Goal: Information Seeking & Learning: Compare options

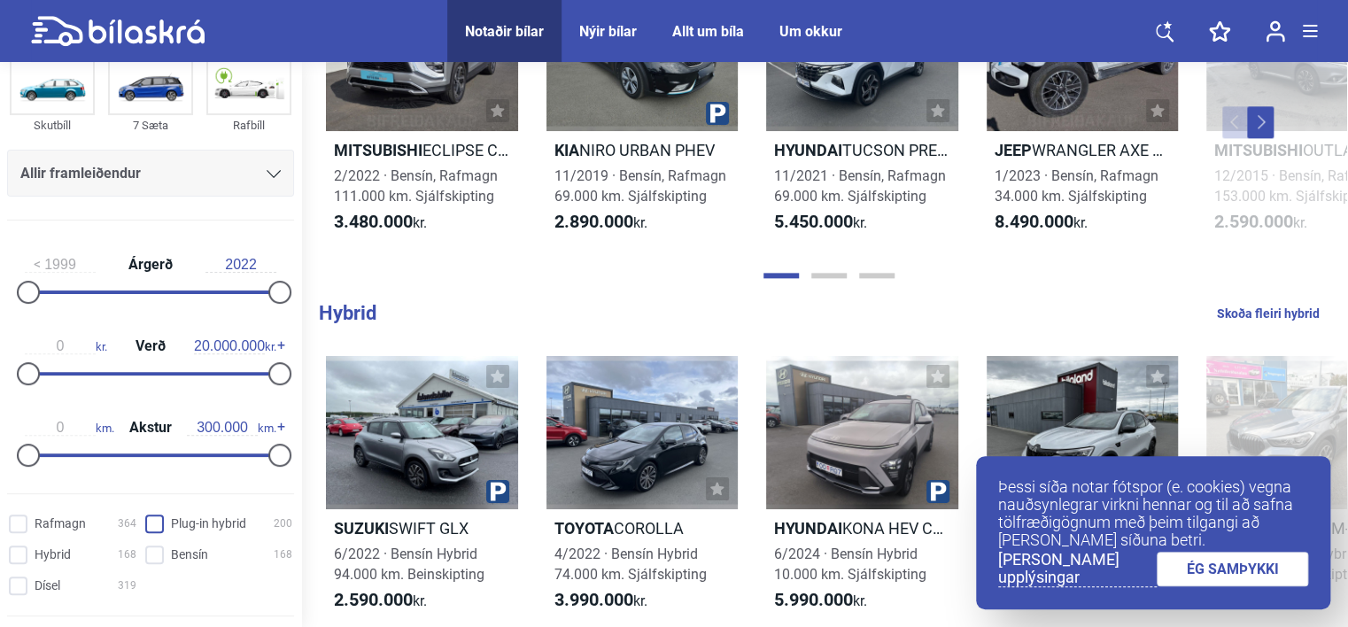
scroll to position [115, 0]
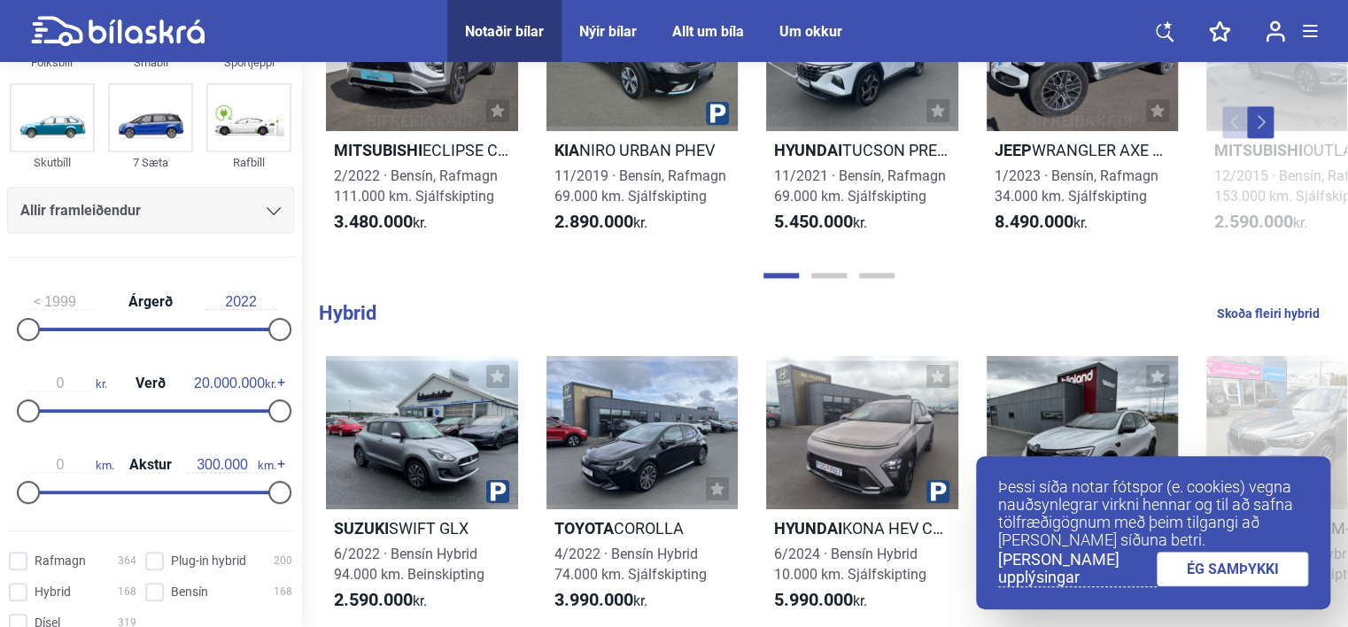
click at [59, 305] on input "1999" at bounding box center [60, 302] width 71 height 16
click at [31, 326] on div at bounding box center [28, 329] width 23 height 23
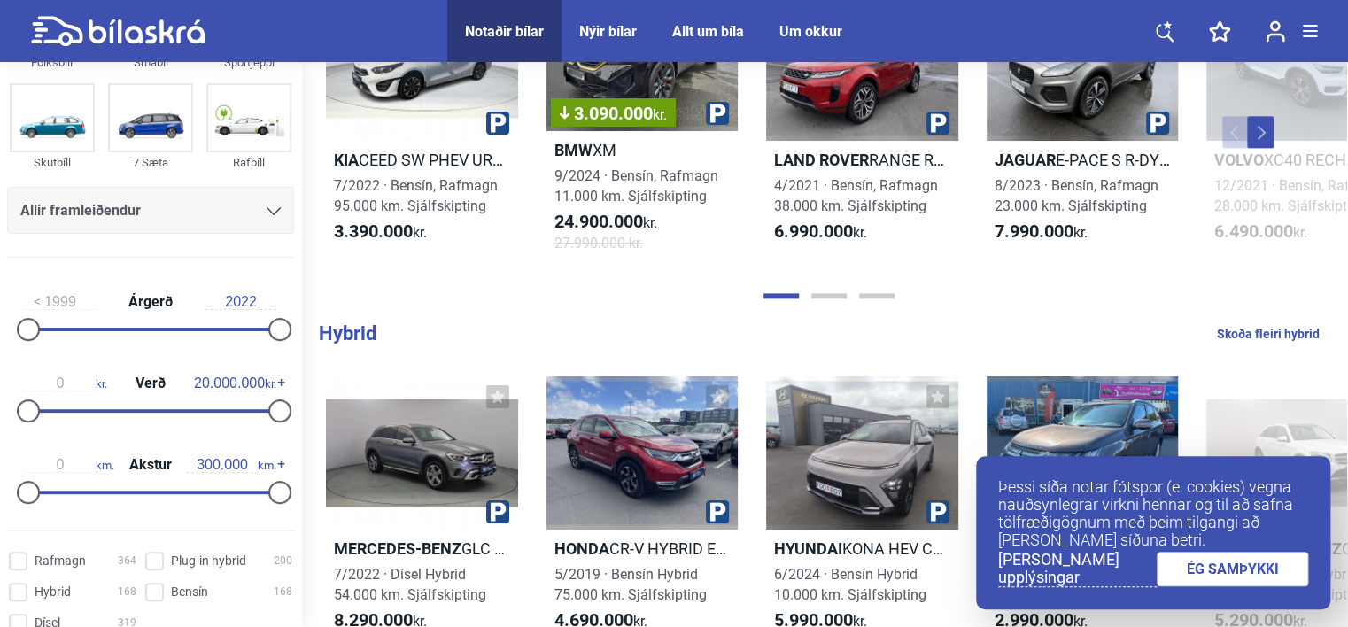
click at [31, 326] on div at bounding box center [28, 329] width 23 height 23
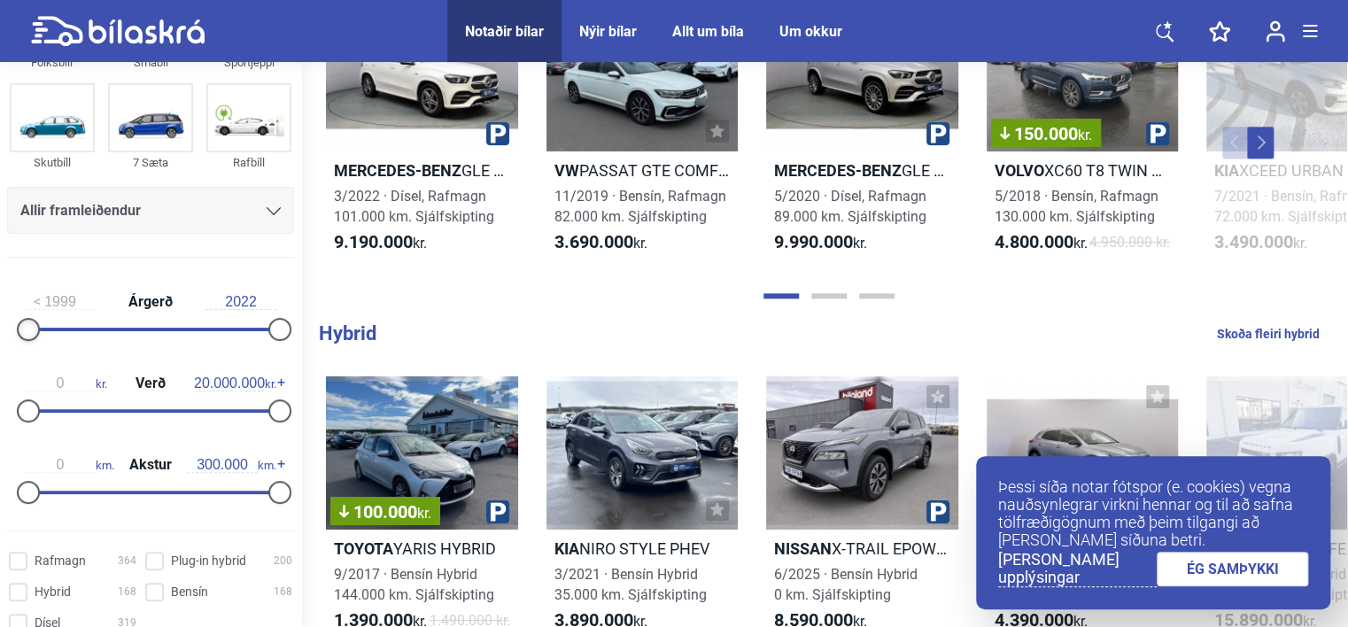
click at [31, 326] on div at bounding box center [28, 329] width 23 height 23
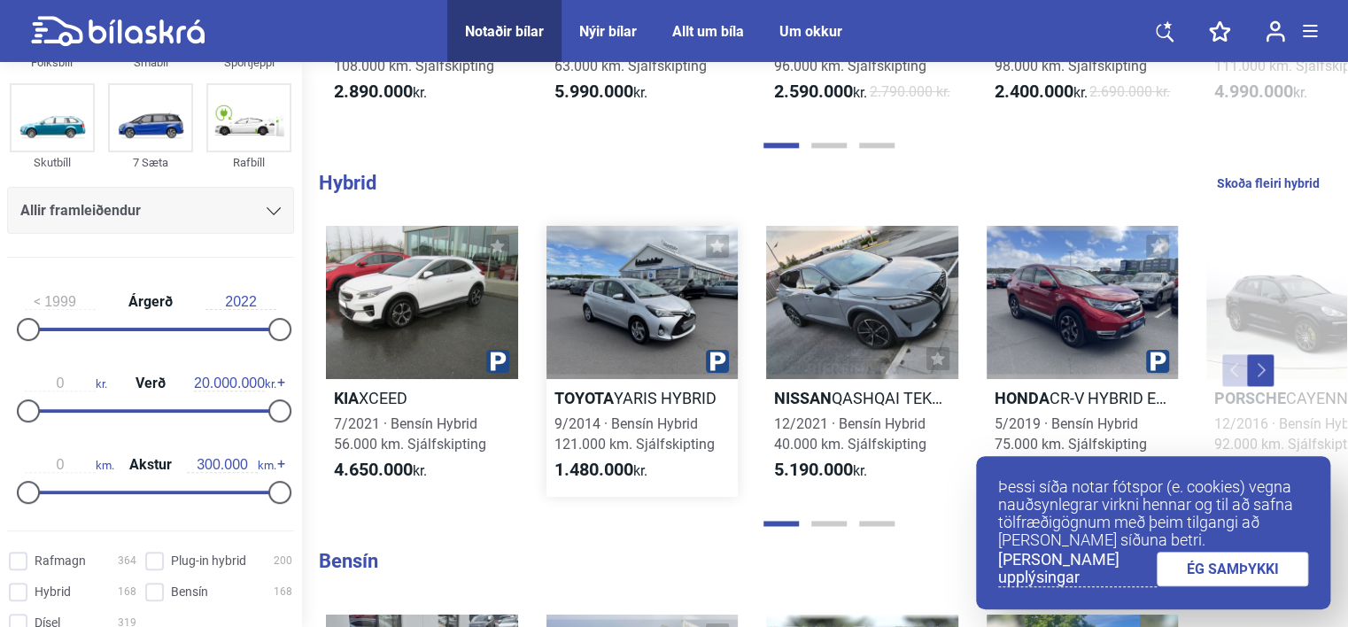
scroll to position [1151, 0]
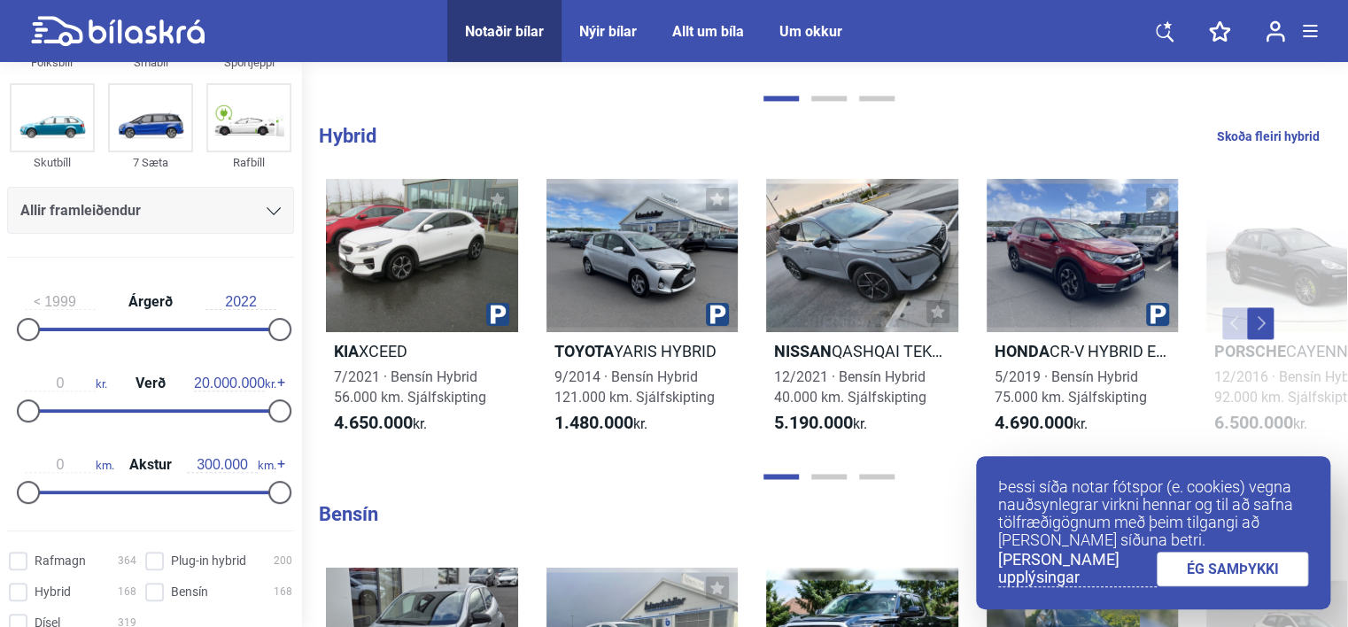
click at [1240, 570] on link "ÉG SAMÞYKKI" at bounding box center [1232, 569] width 152 height 35
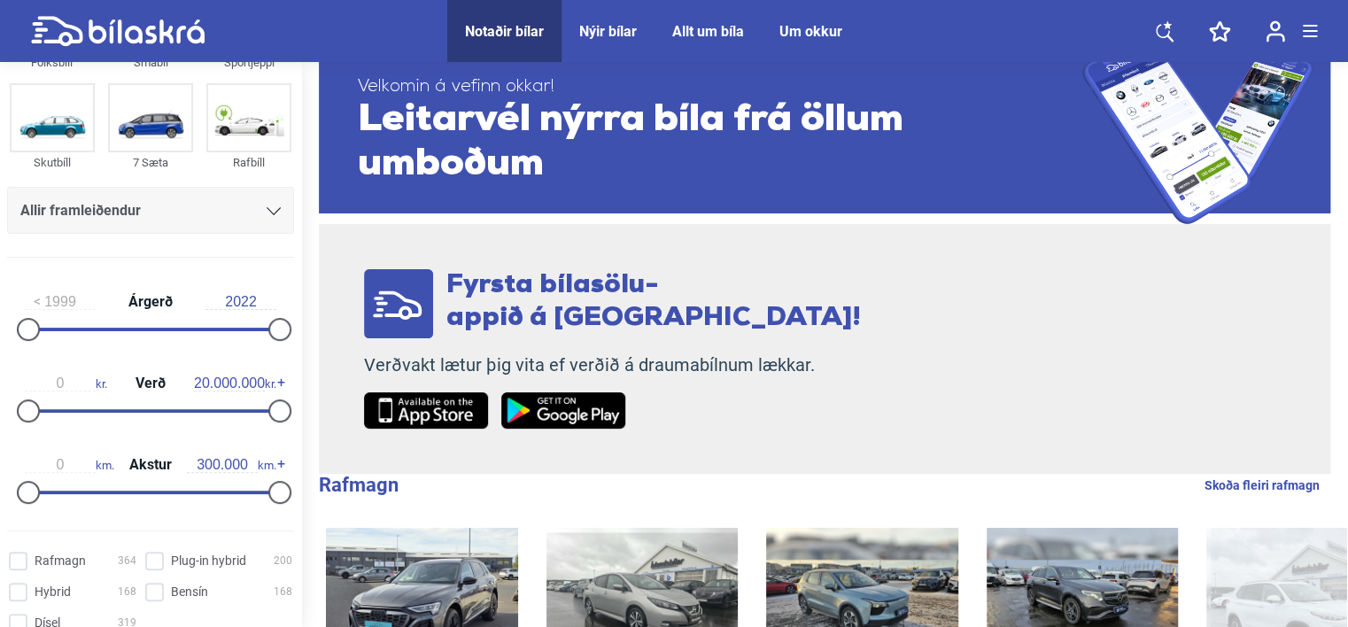
scroll to position [0, 0]
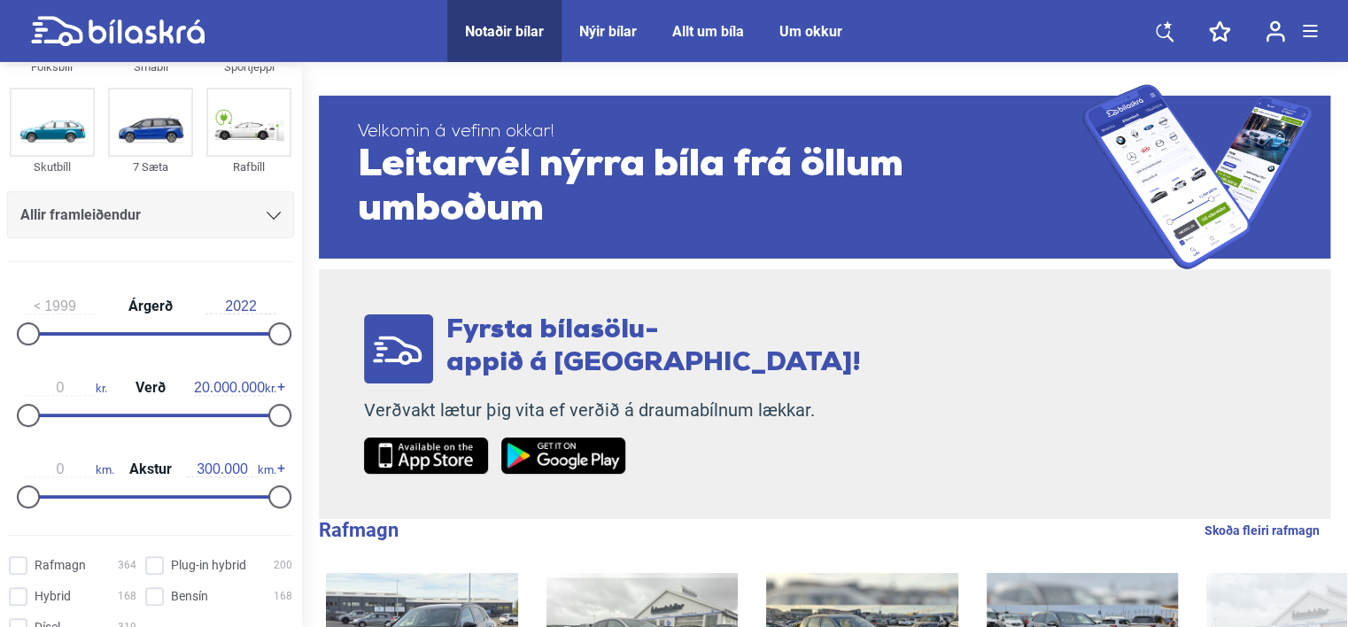
click at [808, 27] on div "Um okkur" at bounding box center [810, 31] width 63 height 17
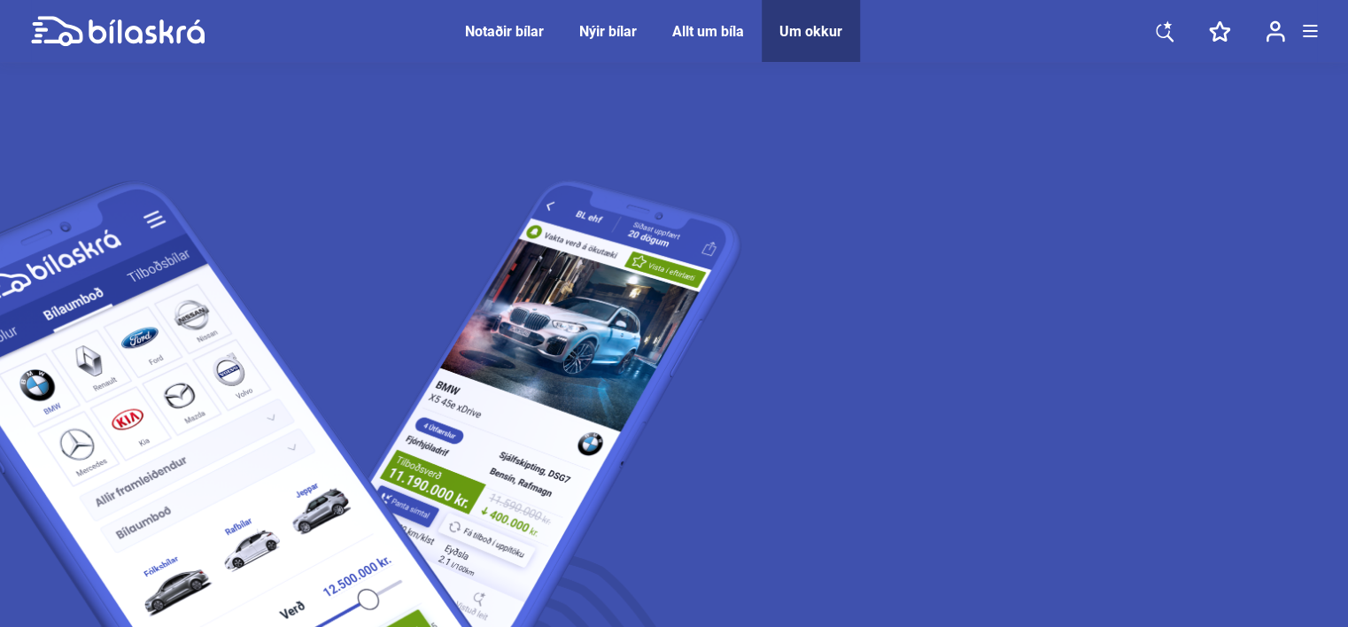
click at [502, 27] on div "Notaðir bílar" at bounding box center [504, 31] width 79 height 17
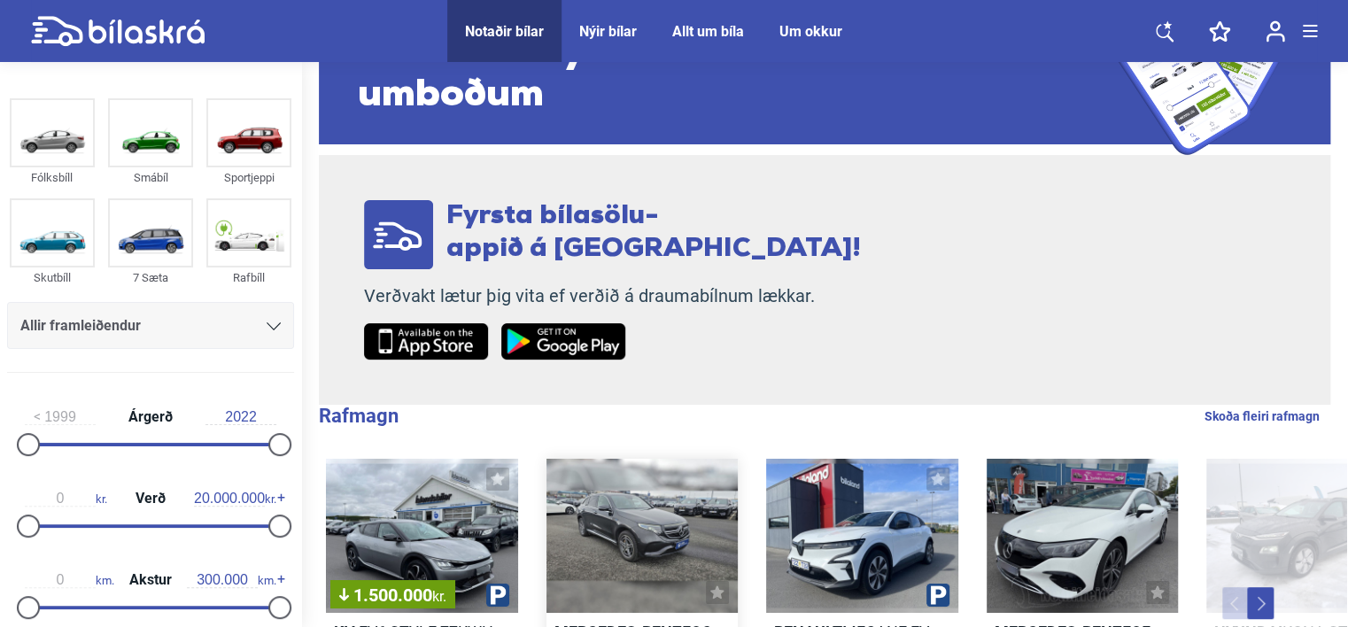
scroll to position [354, 0]
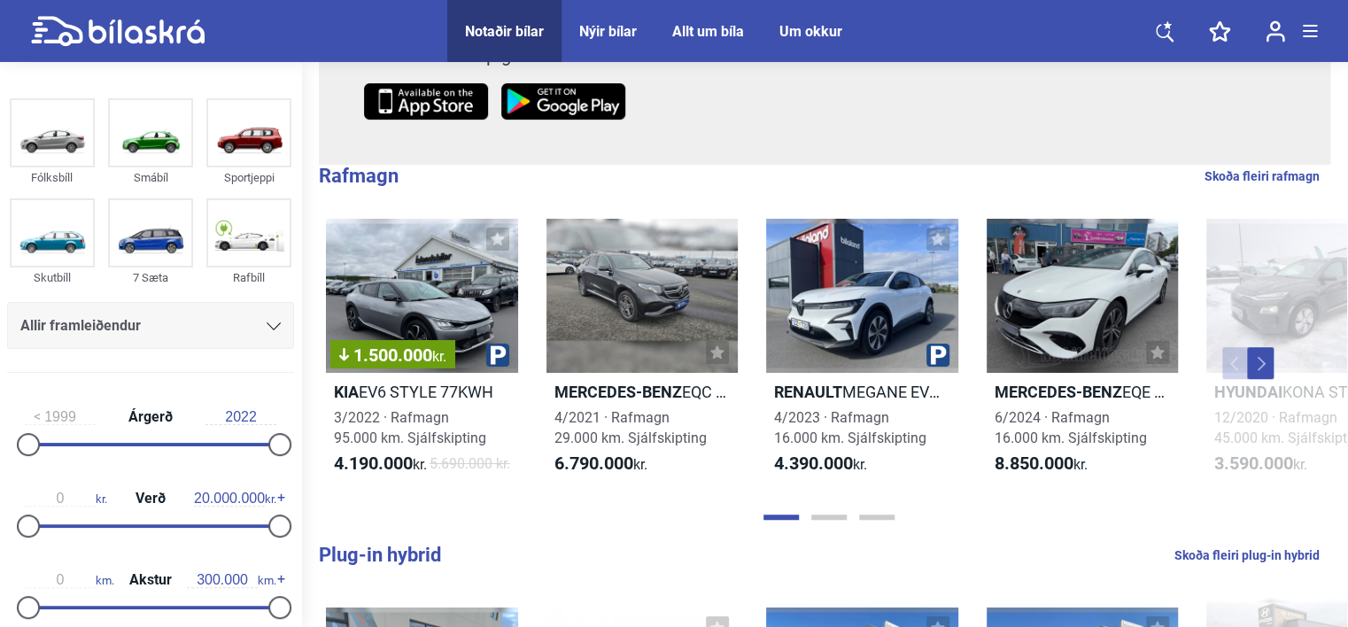
drag, startPoint x: 46, startPoint y: 552, endPoint x: 44, endPoint y: 531, distance: 20.4
click at [43, 542] on div "0 kr. Verð 20.000.000 kr." at bounding box center [150, 508] width 287 height 81
click at [25, 522] on div at bounding box center [28, 525] width 23 height 23
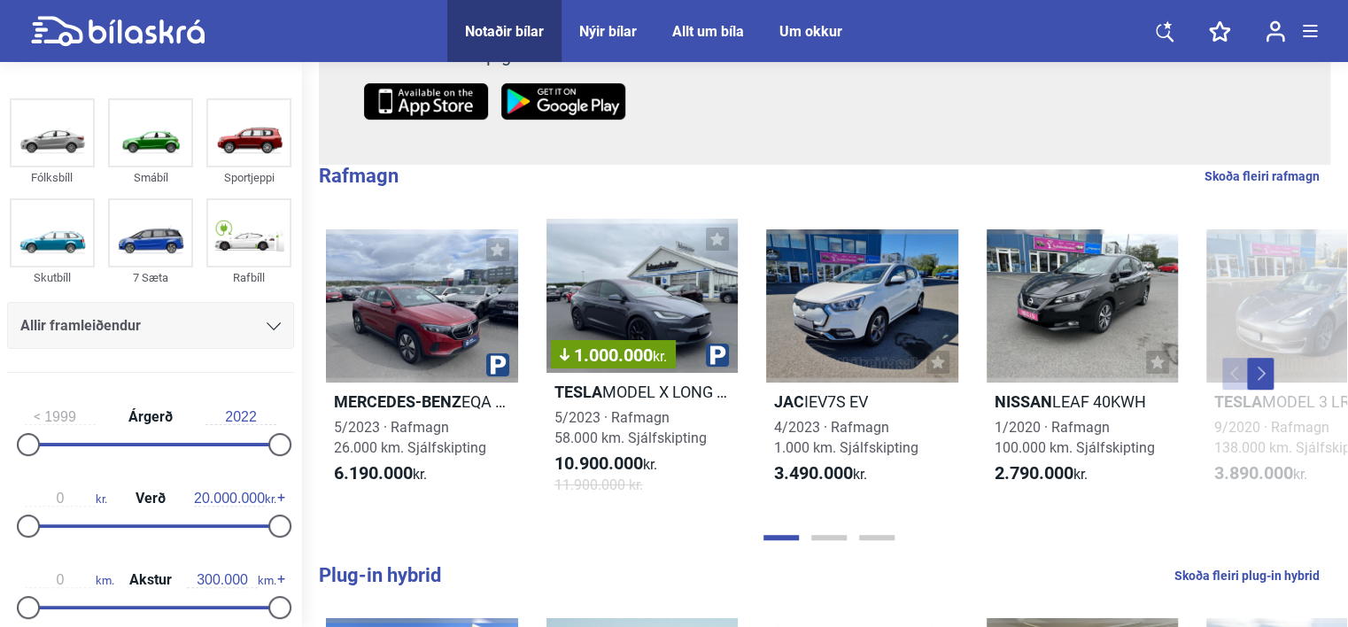
click at [32, 609] on div at bounding box center [28, 607] width 23 height 23
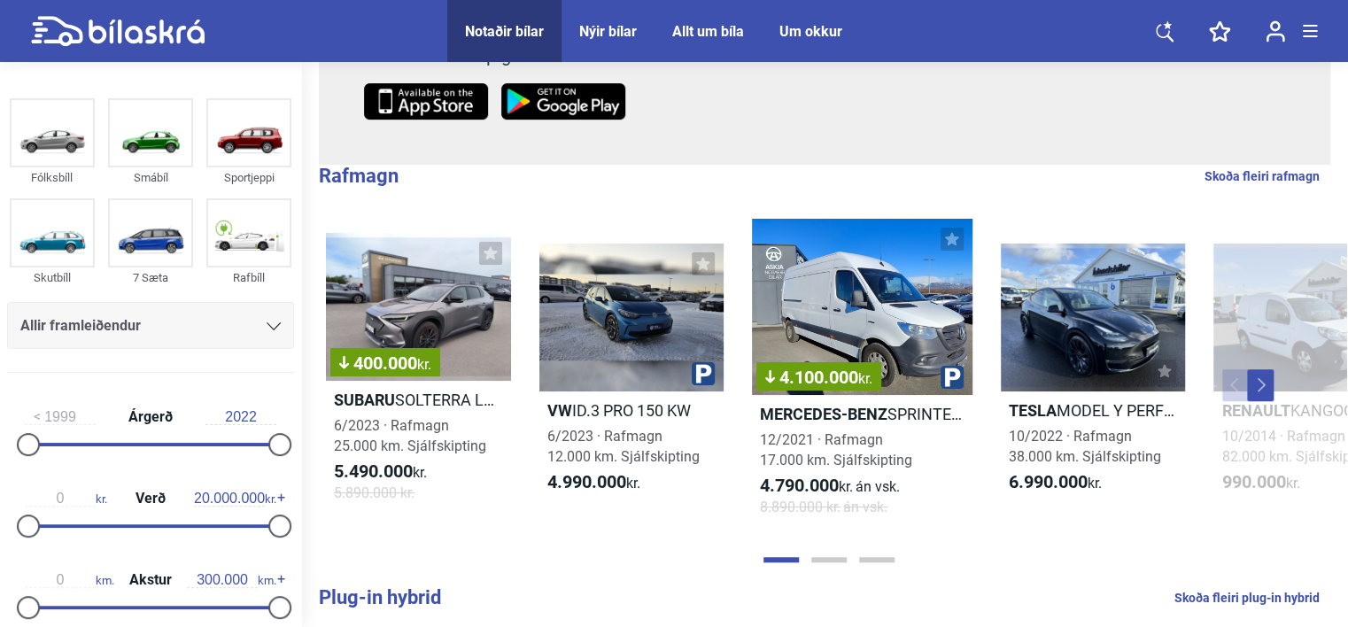
click at [31, 610] on div at bounding box center [28, 607] width 23 height 23
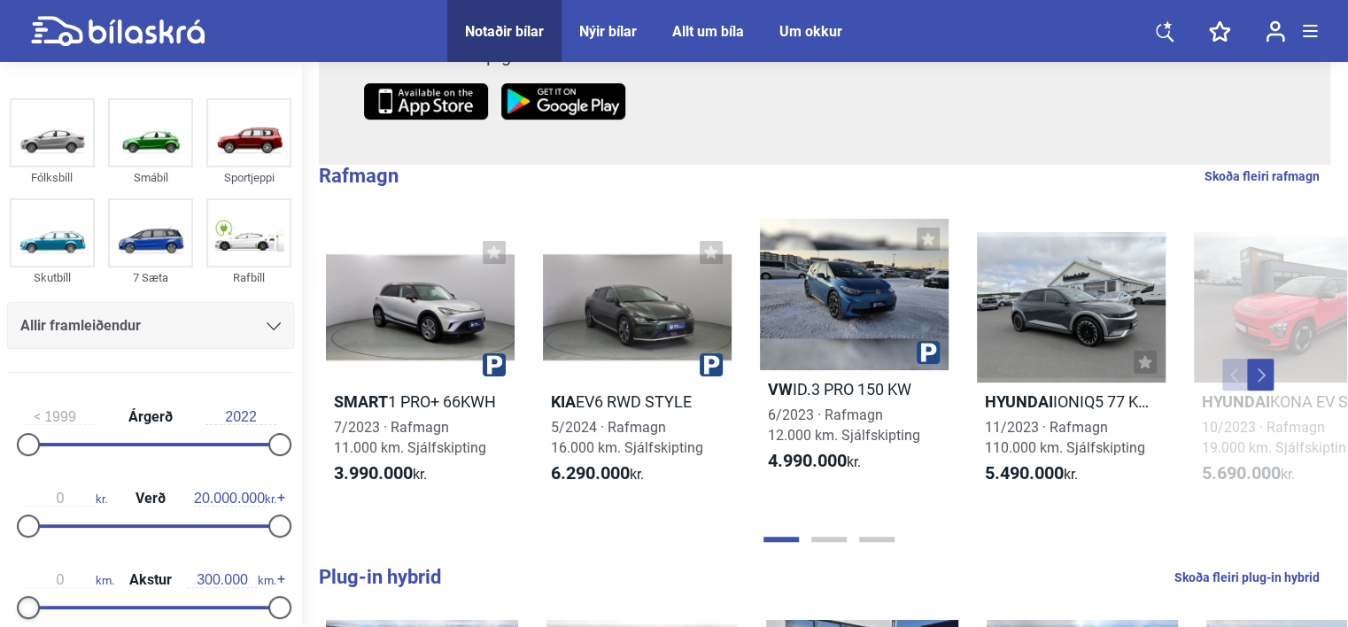
click at [28, 611] on div at bounding box center [28, 607] width 23 height 23
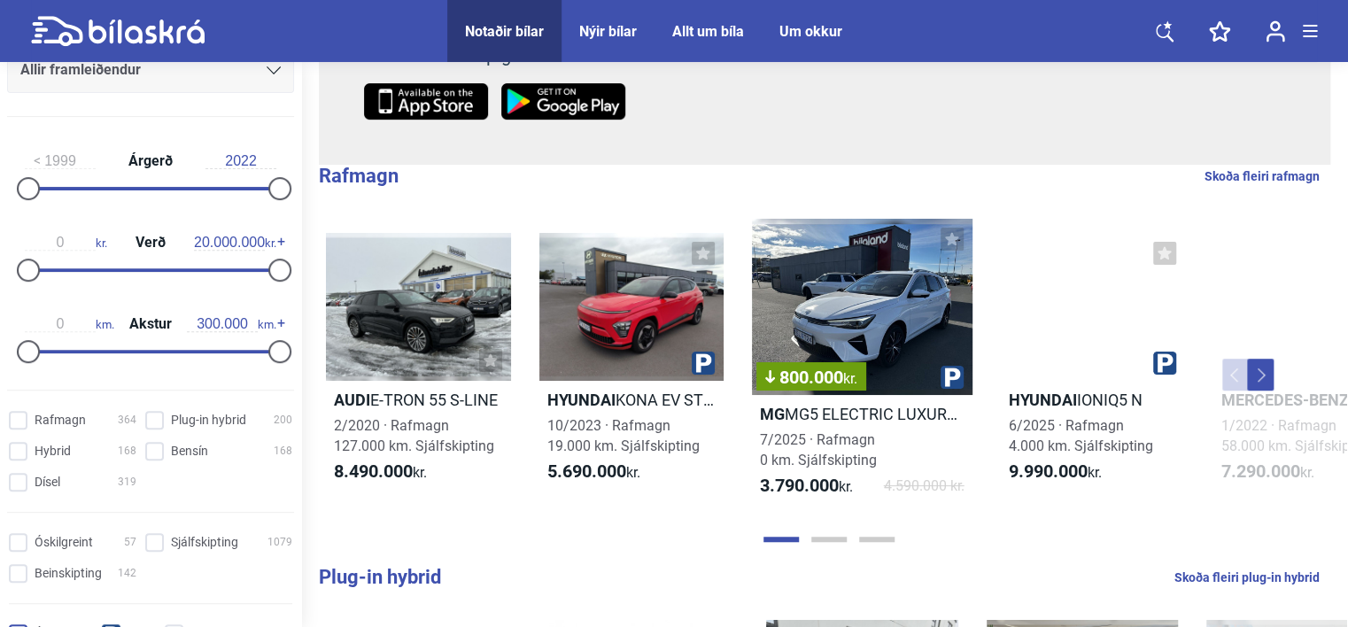
scroll to position [266, 0]
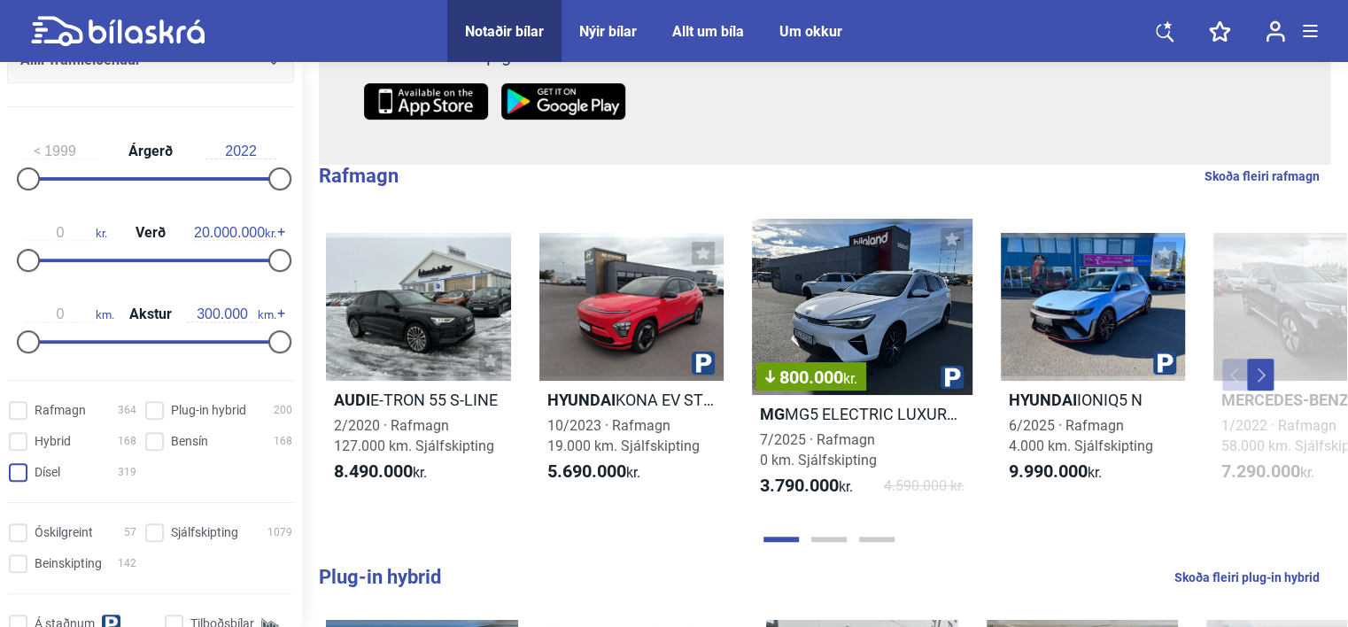
click at [16, 470] on input "Dísel 319" at bounding box center [76, 473] width 128 height 19
checkbox input "true"
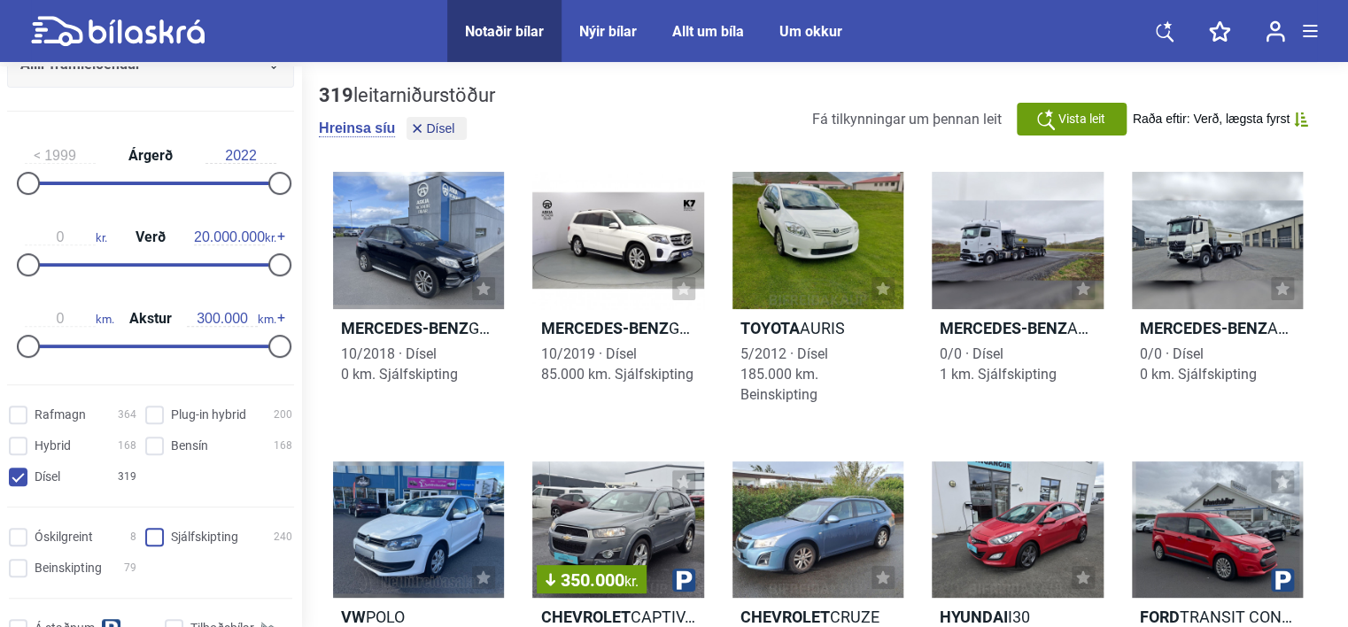
click at [157, 533] on input "Sjálfskipting 240" at bounding box center [221, 538] width 147 height 19
checkbox input "true"
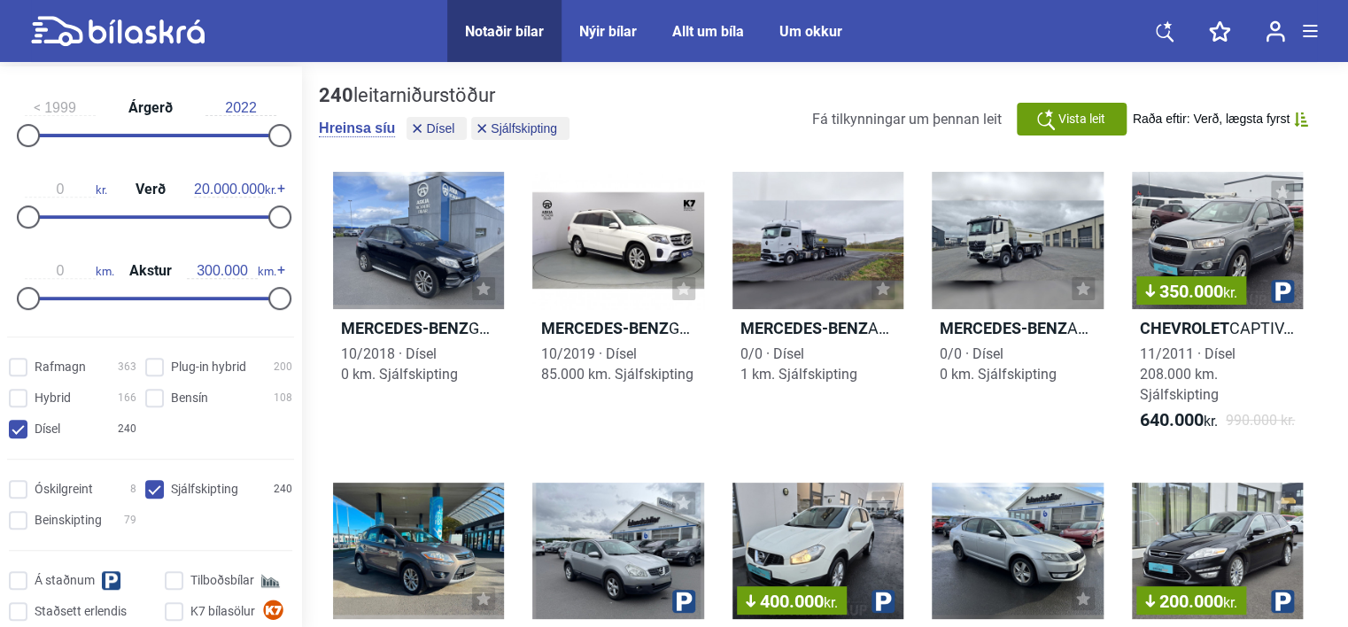
scroll to position [531, 0]
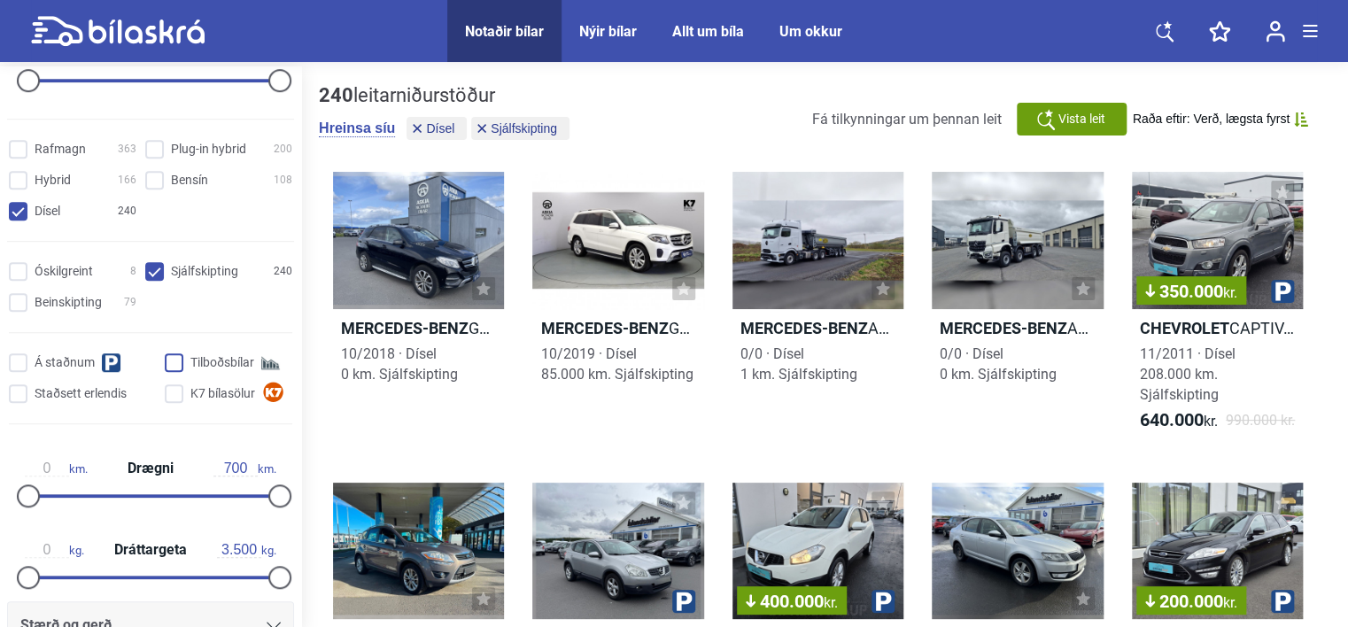
click at [170, 361] on input "Tilboðsbílar" at bounding box center [231, 363] width 128 height 19
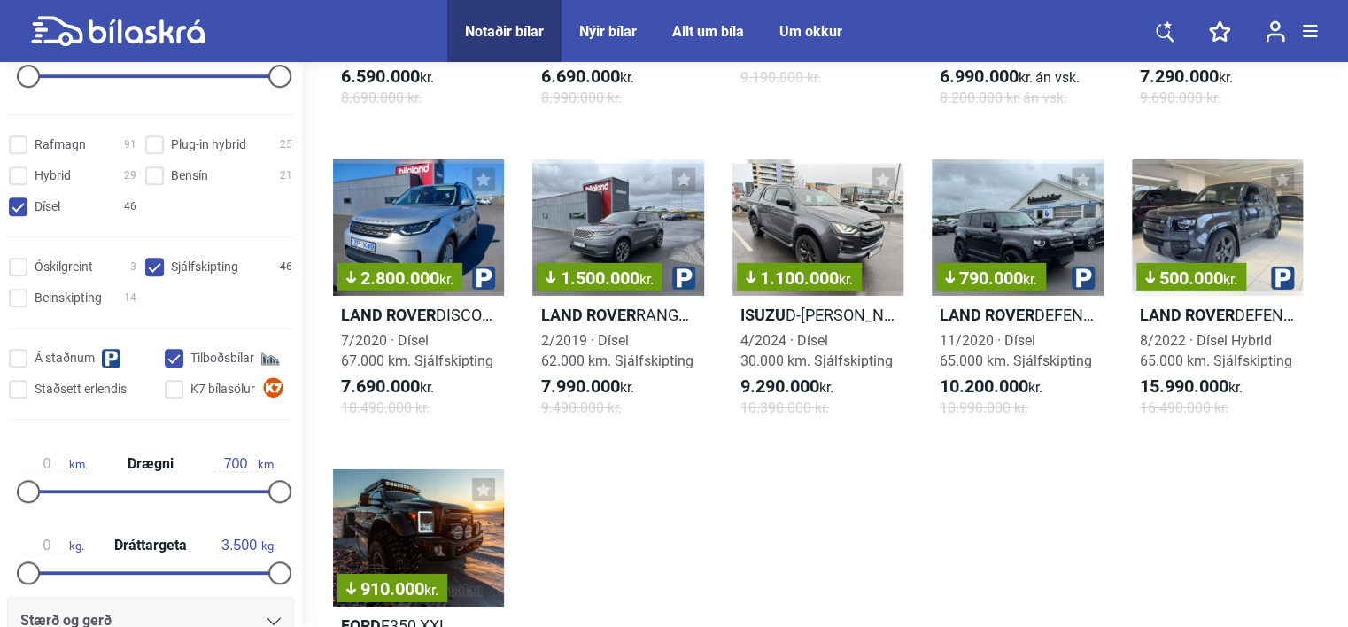
scroll to position [2834, 0]
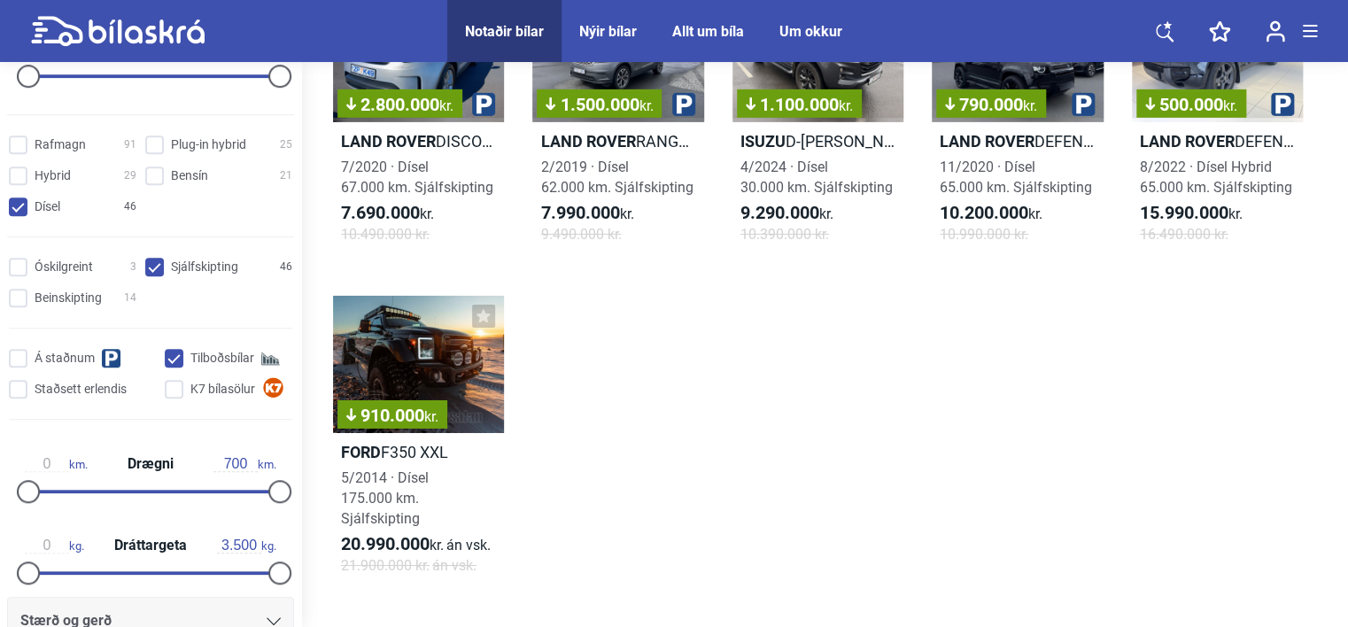
click at [171, 358] on input "Tilboðsbílar" at bounding box center [231, 359] width 128 height 19
checkbox input "false"
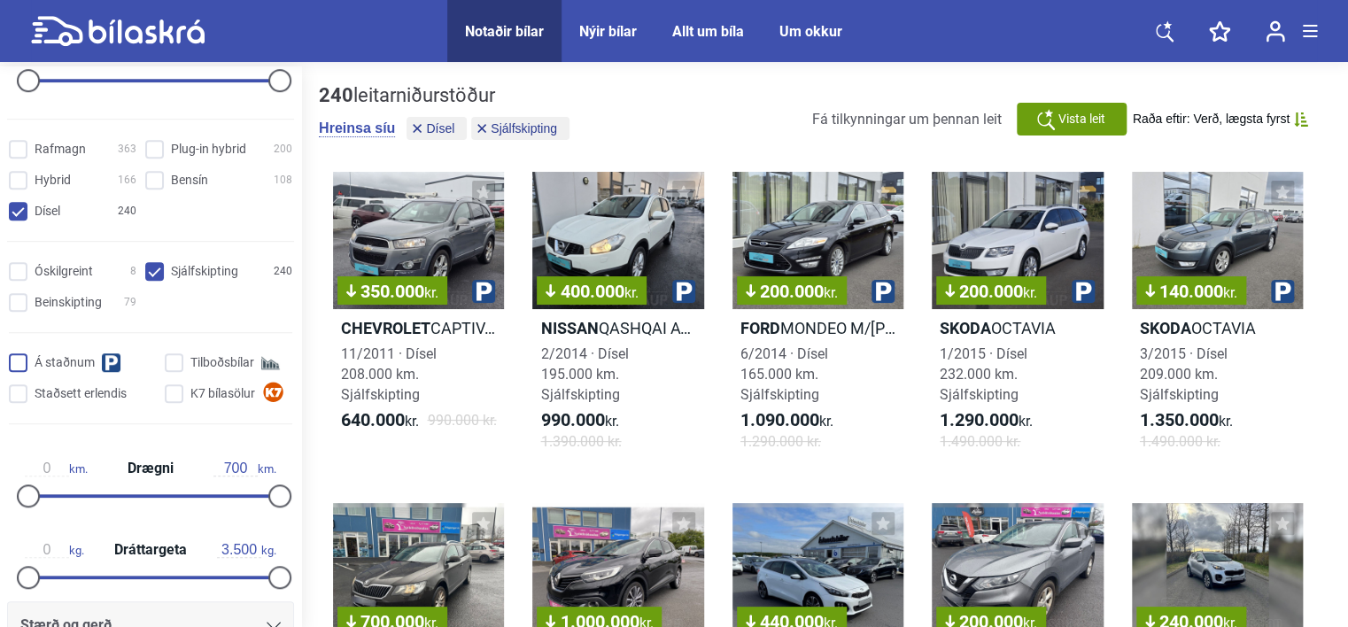
click at [24, 361] on input "Á staðnum" at bounding box center [85, 363] width 147 height 19
checkbox input "true"
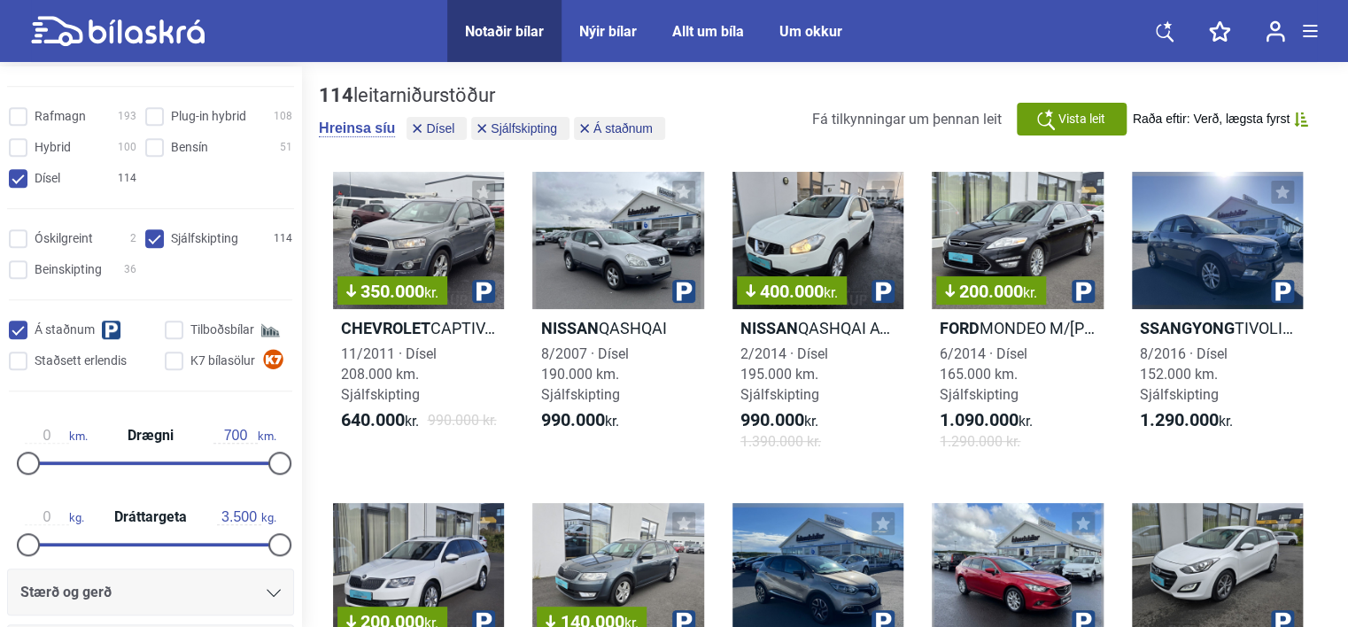
scroll to position [620, 0]
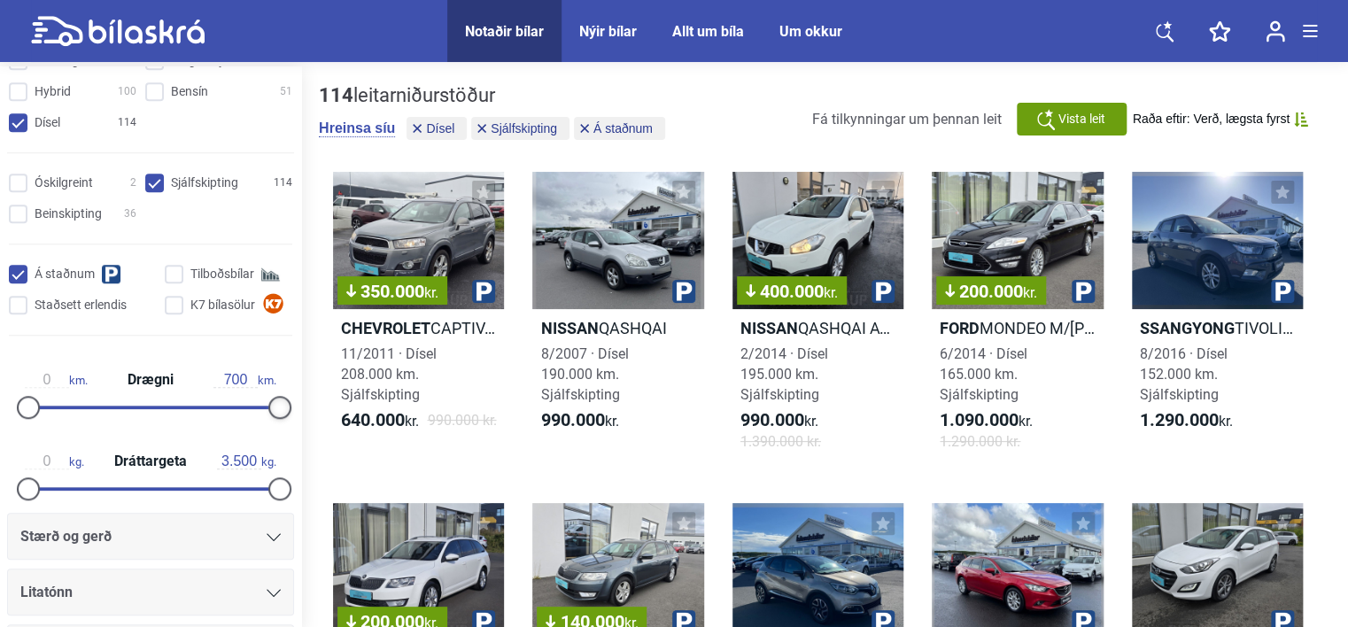
click at [268, 406] on div at bounding box center [279, 407] width 23 height 23
click at [269, 410] on div at bounding box center [279, 407] width 23 height 23
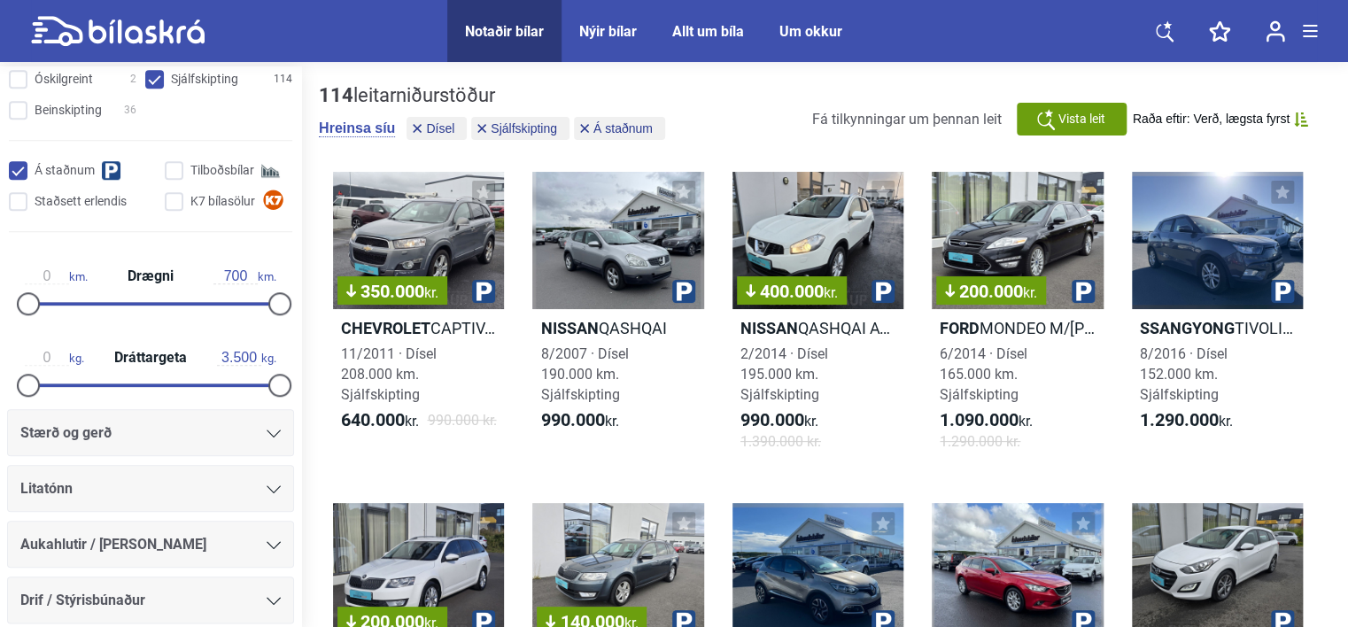
scroll to position [797, 0]
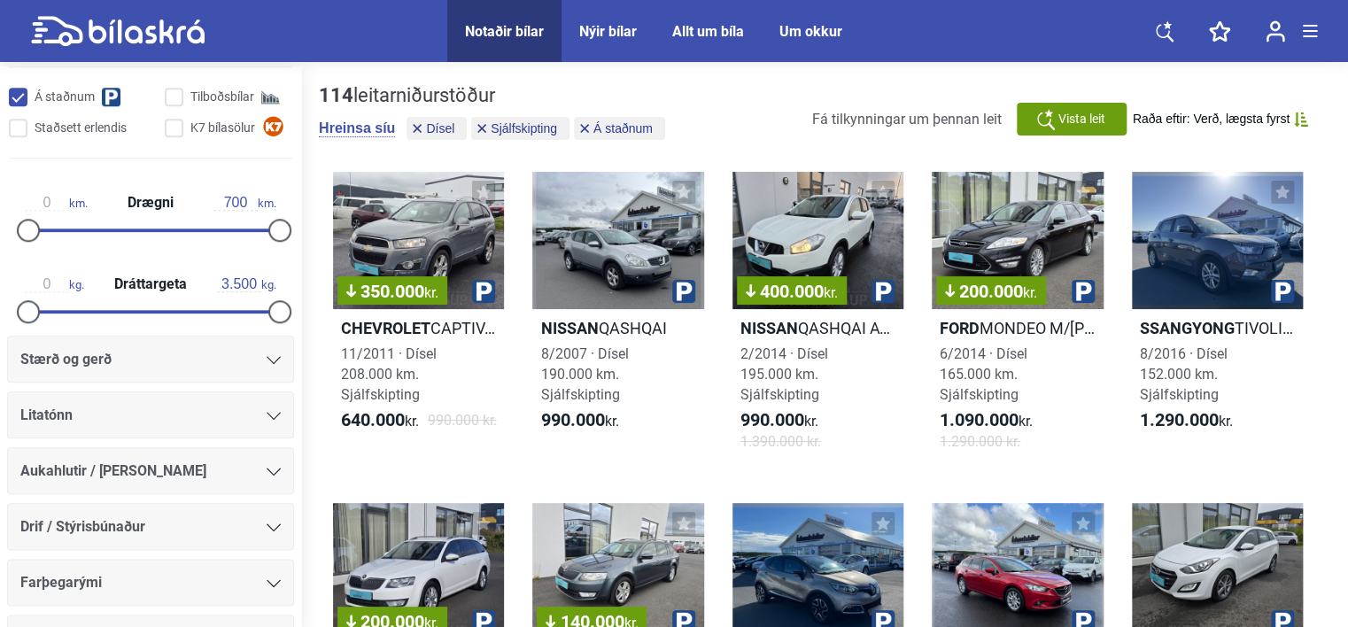
click at [269, 358] on icon at bounding box center [274, 360] width 14 height 8
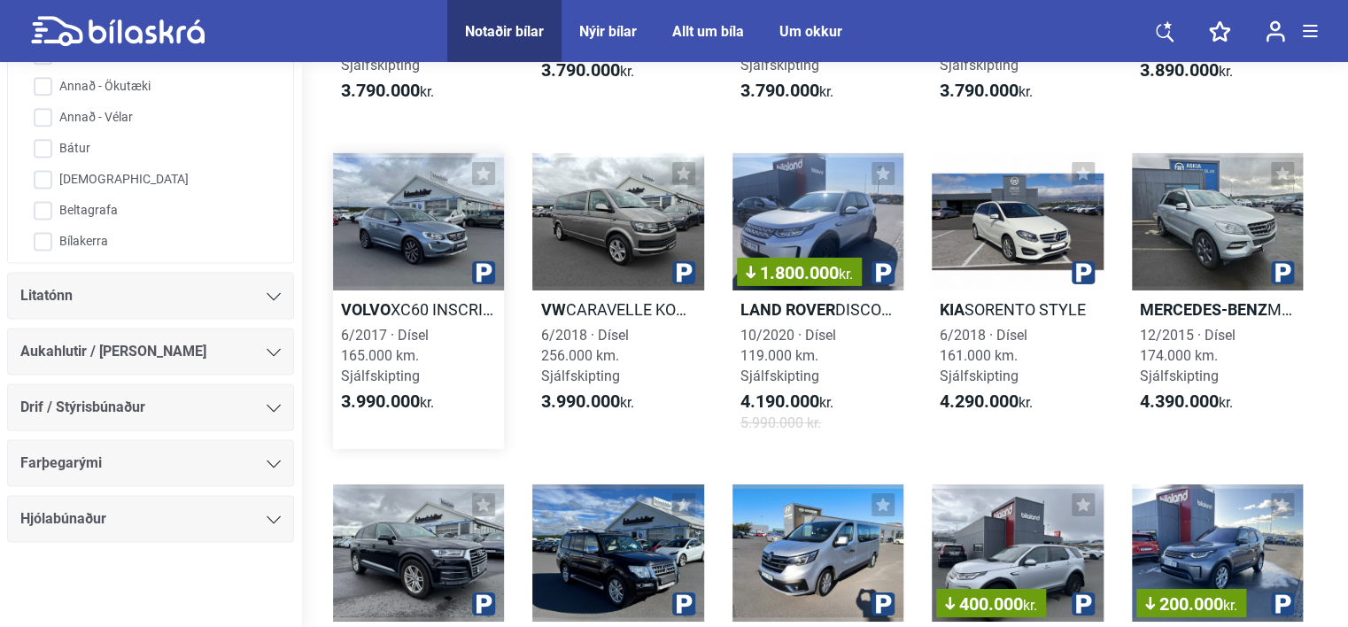
scroll to position [2834, 0]
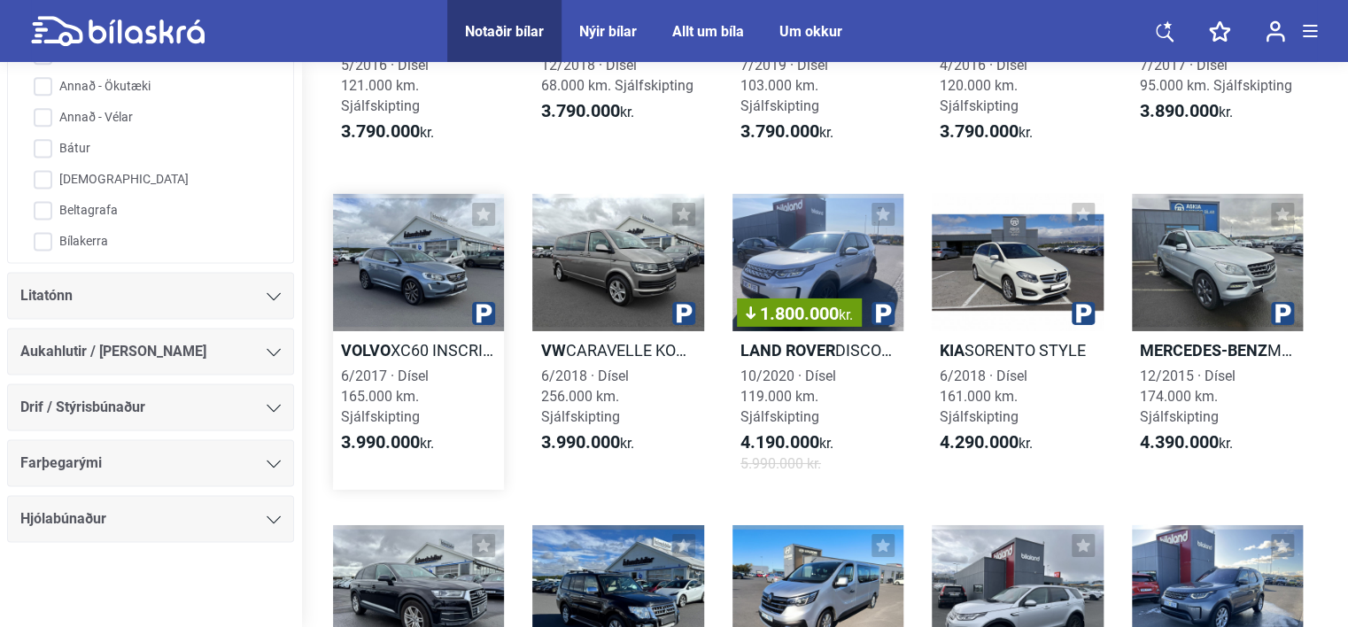
click at [368, 235] on div at bounding box center [418, 262] width 171 height 137
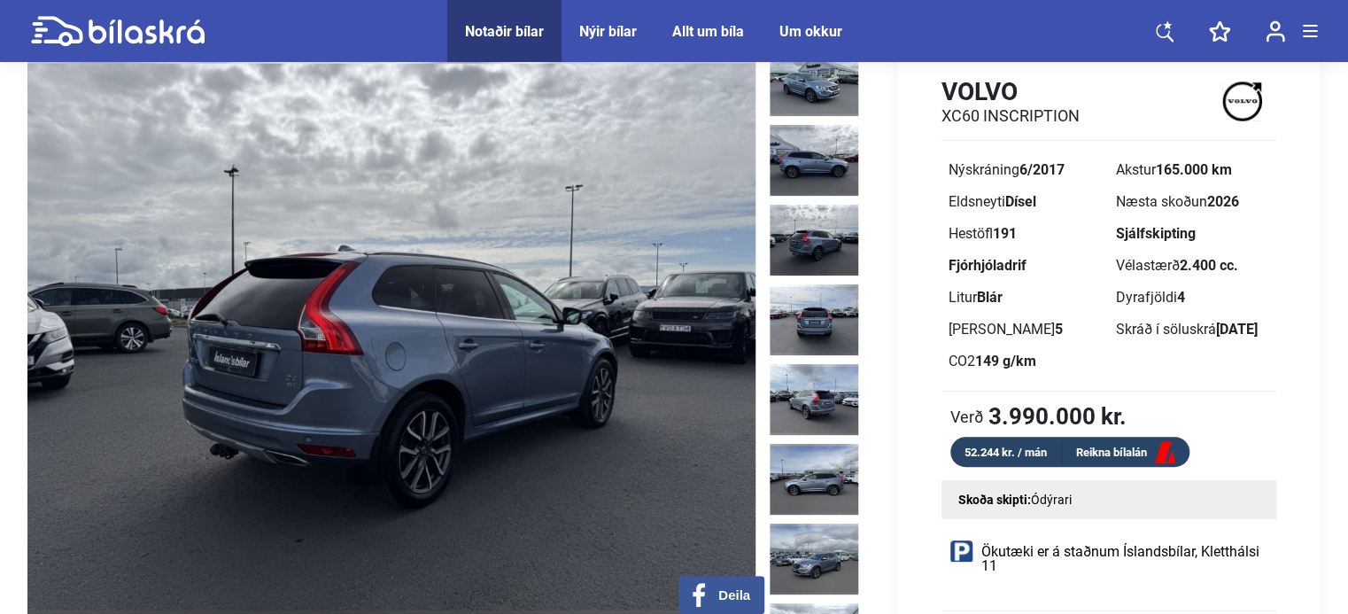
scroll to position [89, 0]
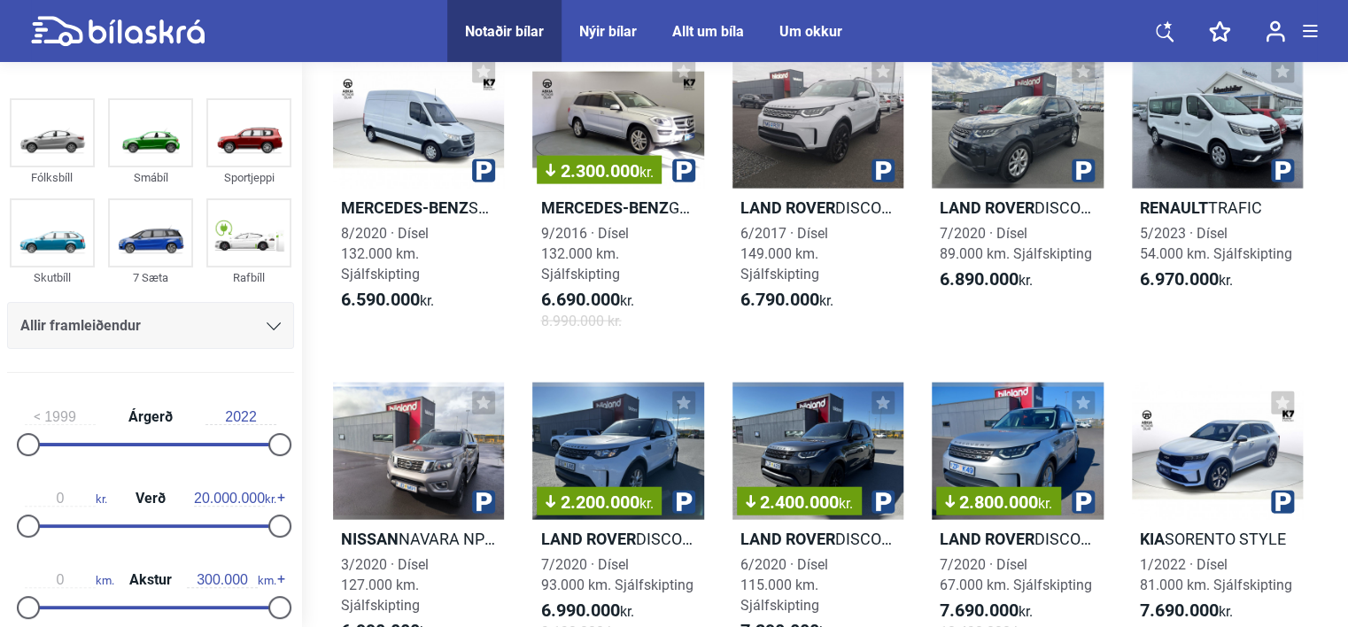
scroll to position [5225, 0]
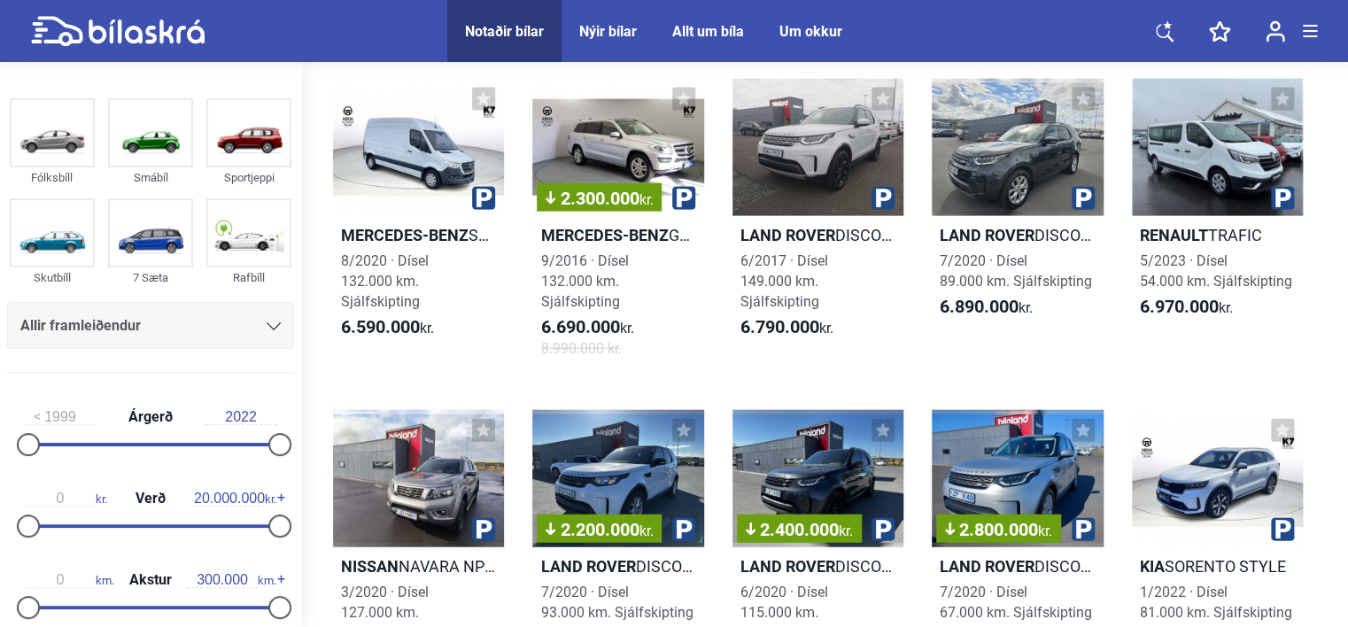
click at [267, 328] on icon at bounding box center [274, 326] width 14 height 8
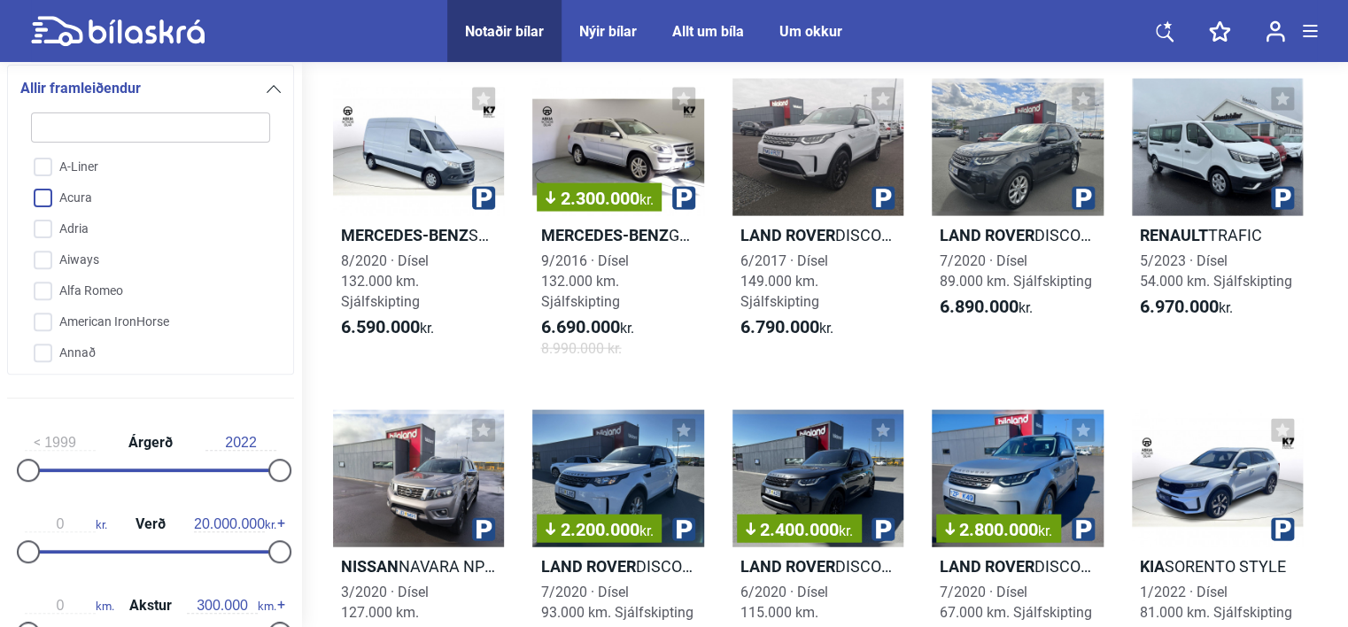
type input "v"
checkbox input "false"
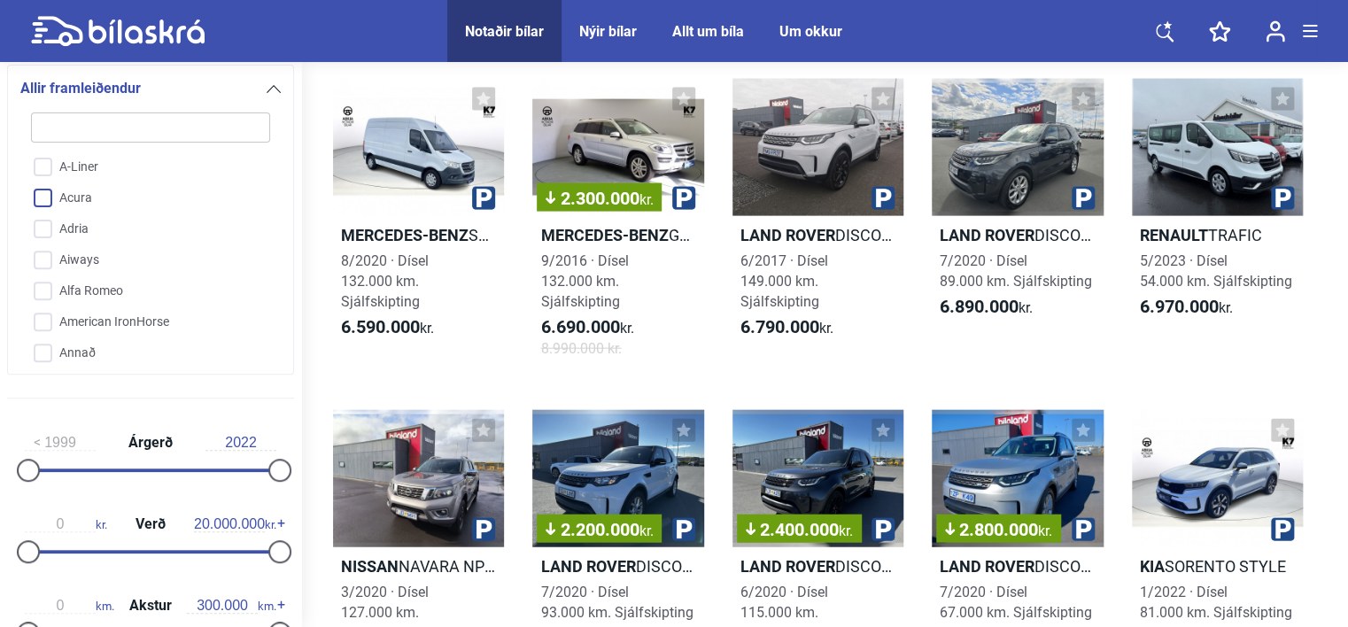
checkbox input "false"
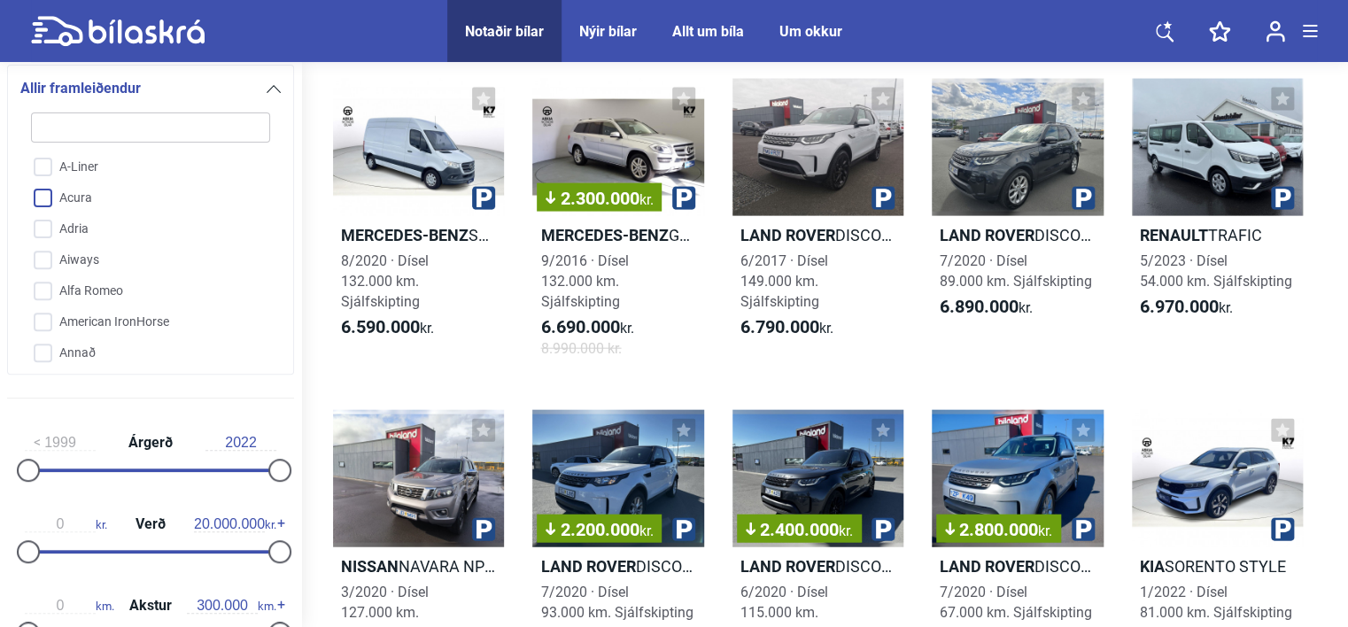
checkbox input "false"
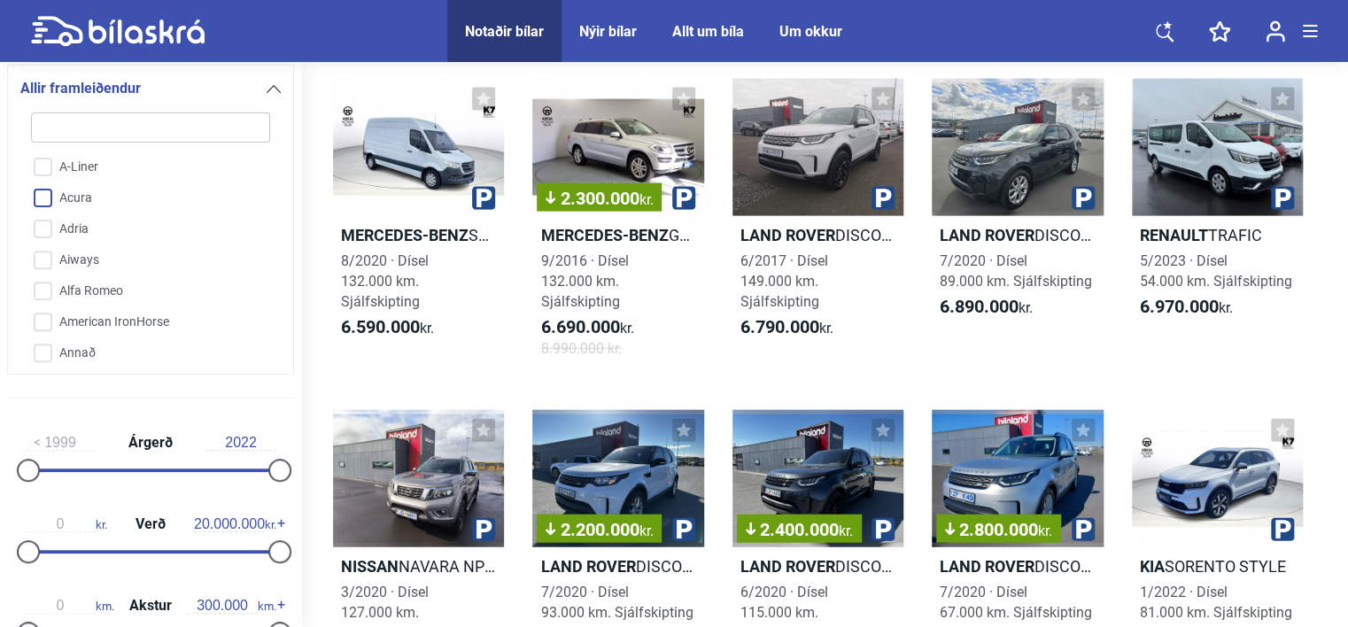
checkbox input "false"
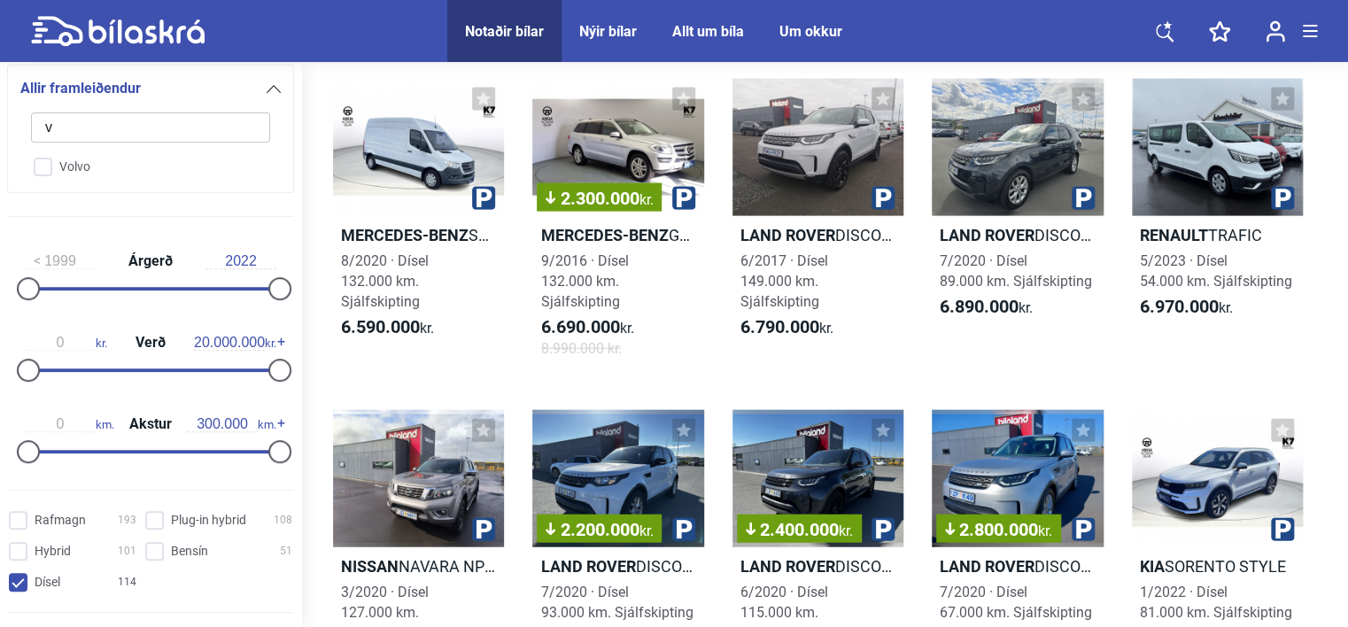
type input "vo"
checkbox input "false"
type input "vol"
click at [46, 169] on input "Volvo" at bounding box center [139, 168] width 241 height 31
checkbox input "true"
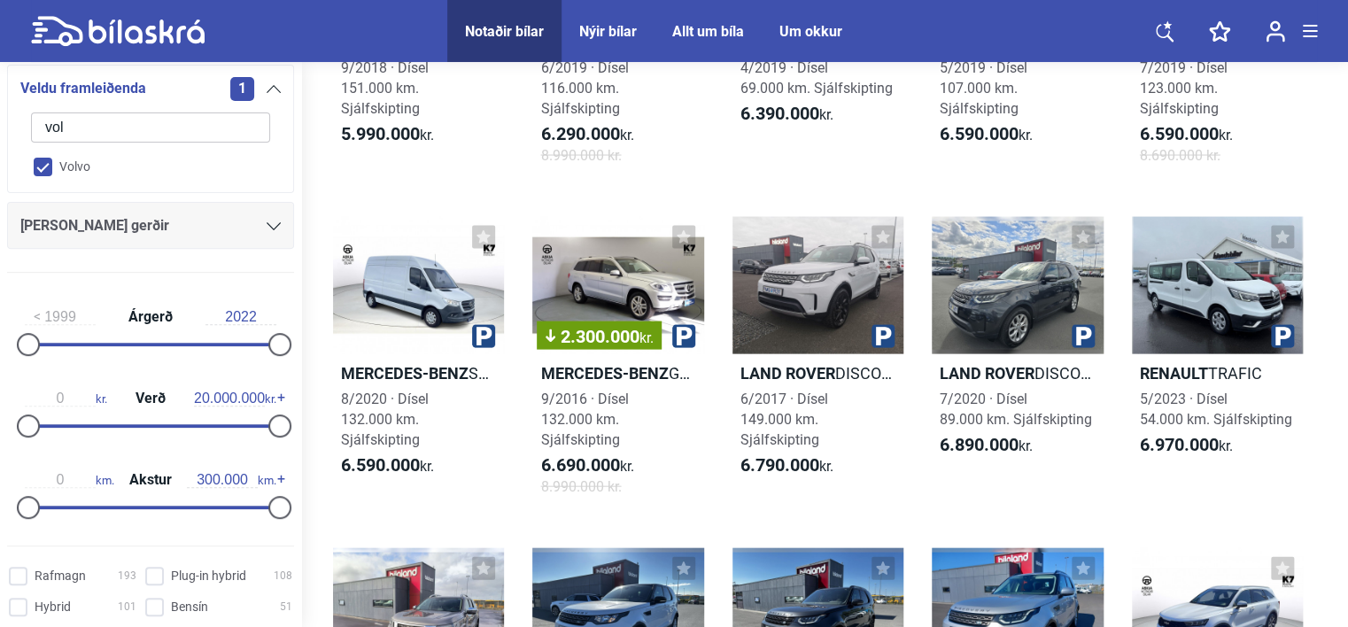
checkbox input "false"
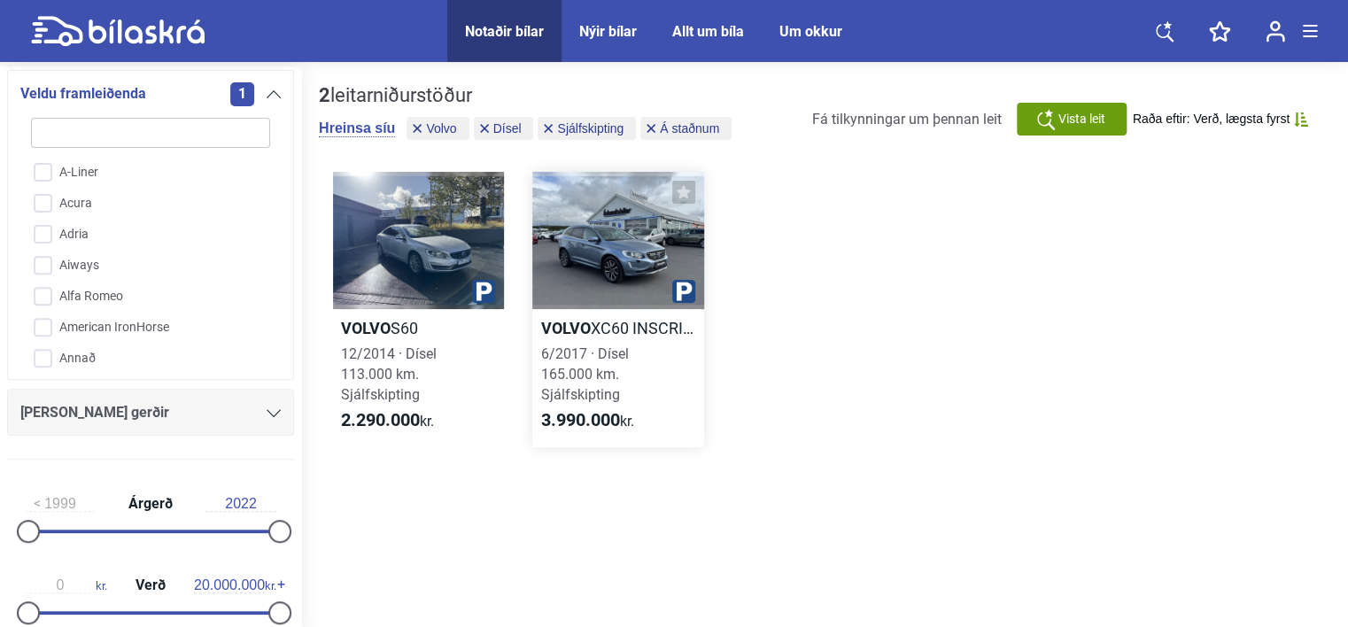
click at [579, 261] on div at bounding box center [617, 240] width 171 height 137
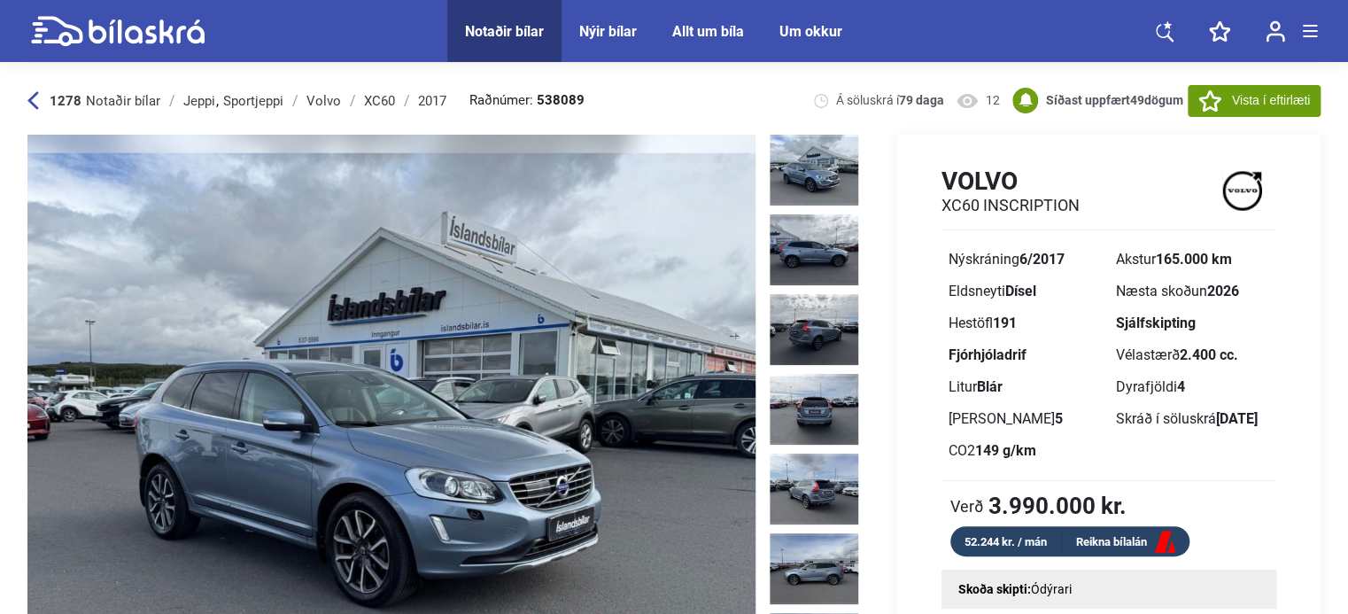
click at [384, 430] on img at bounding box center [391, 426] width 728 height 583
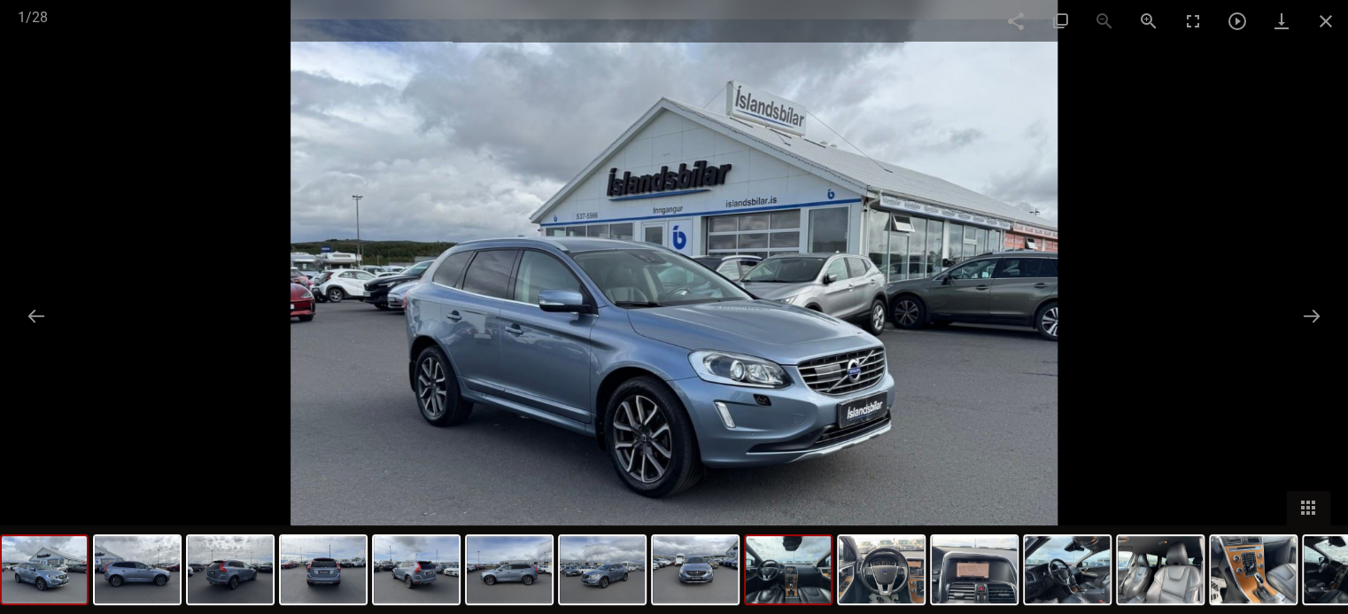
click at [804, 555] on img at bounding box center [788, 569] width 85 height 67
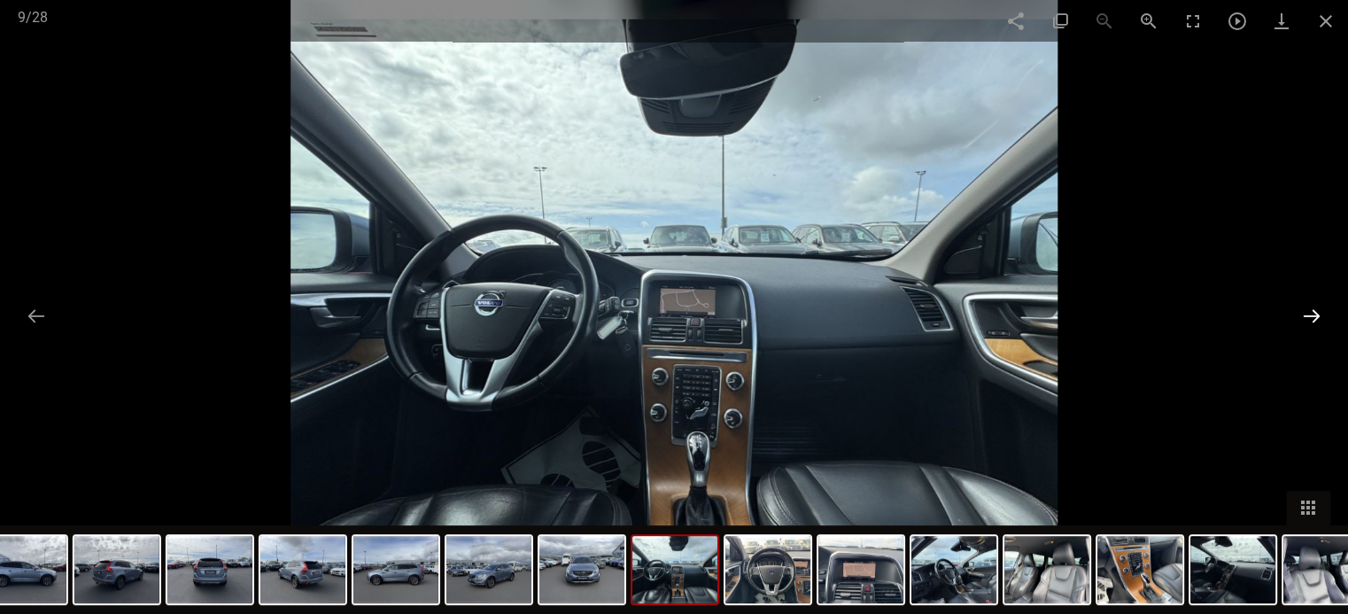
click at [1314, 313] on button at bounding box center [1311, 315] width 37 height 35
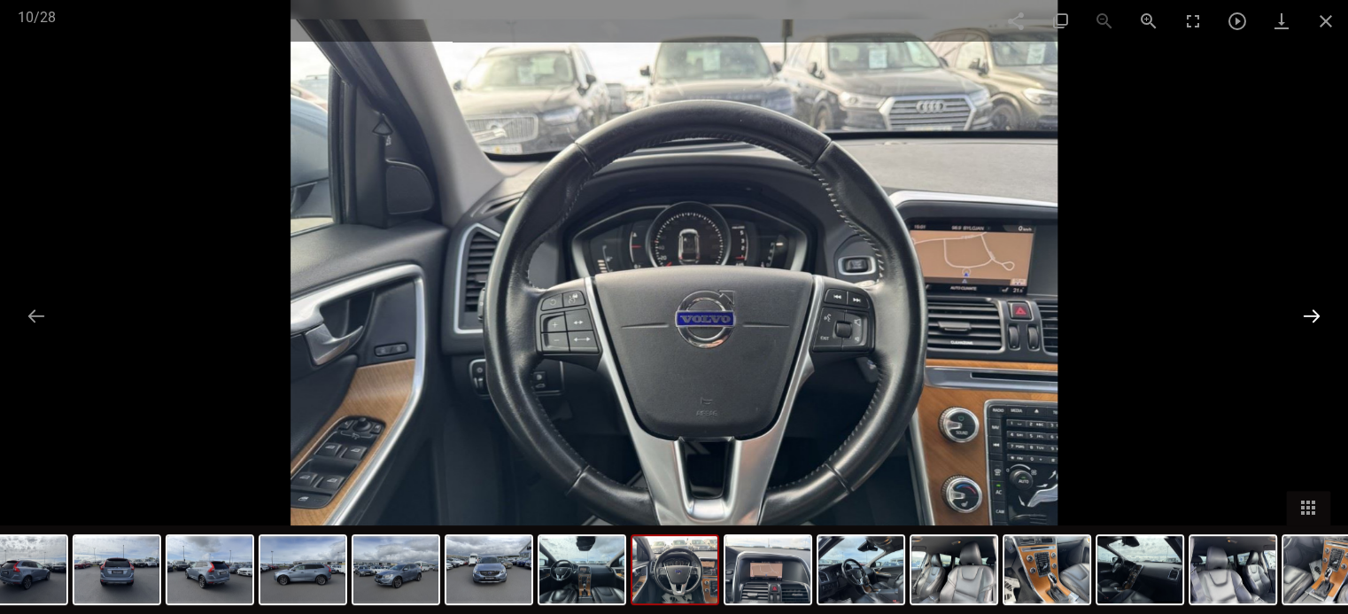
click at [1315, 313] on button at bounding box center [1311, 315] width 37 height 35
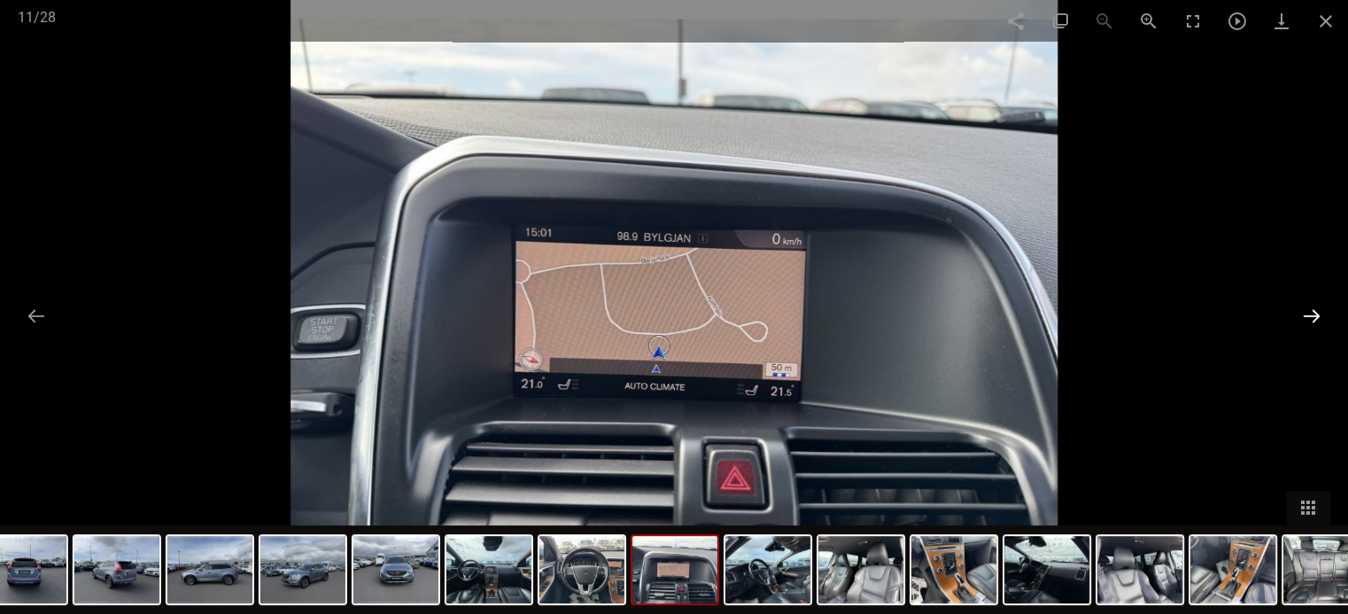
click at [1317, 314] on button at bounding box center [1311, 315] width 37 height 35
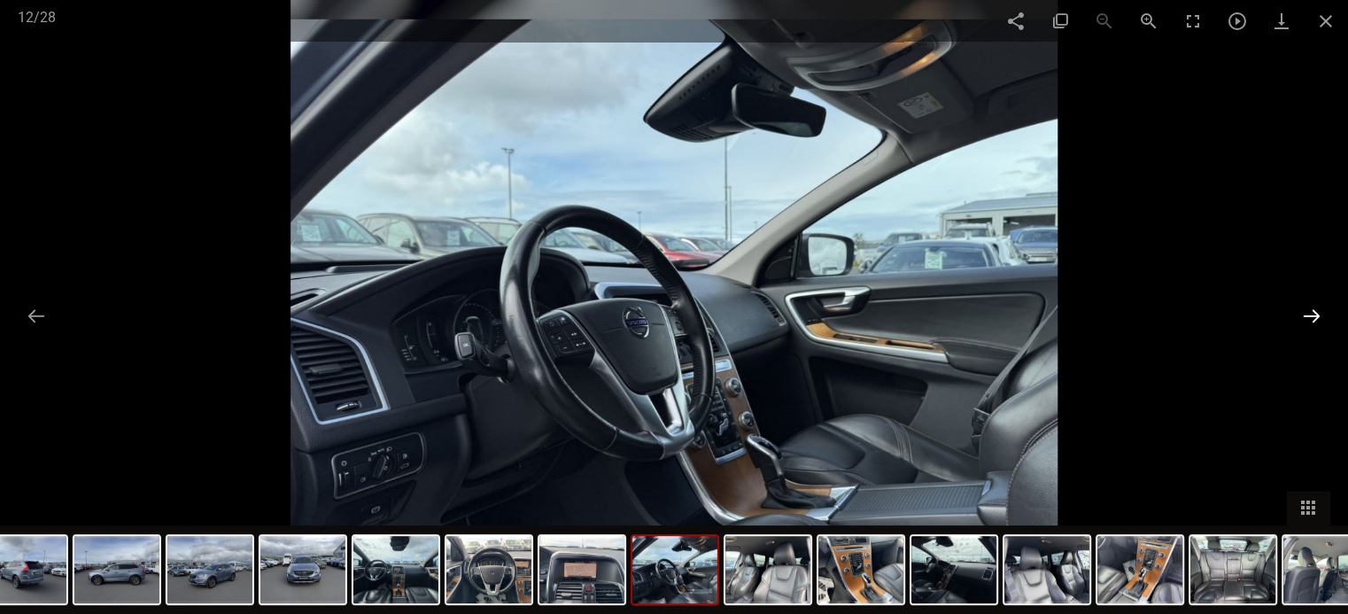
click at [1319, 314] on button at bounding box center [1311, 315] width 37 height 35
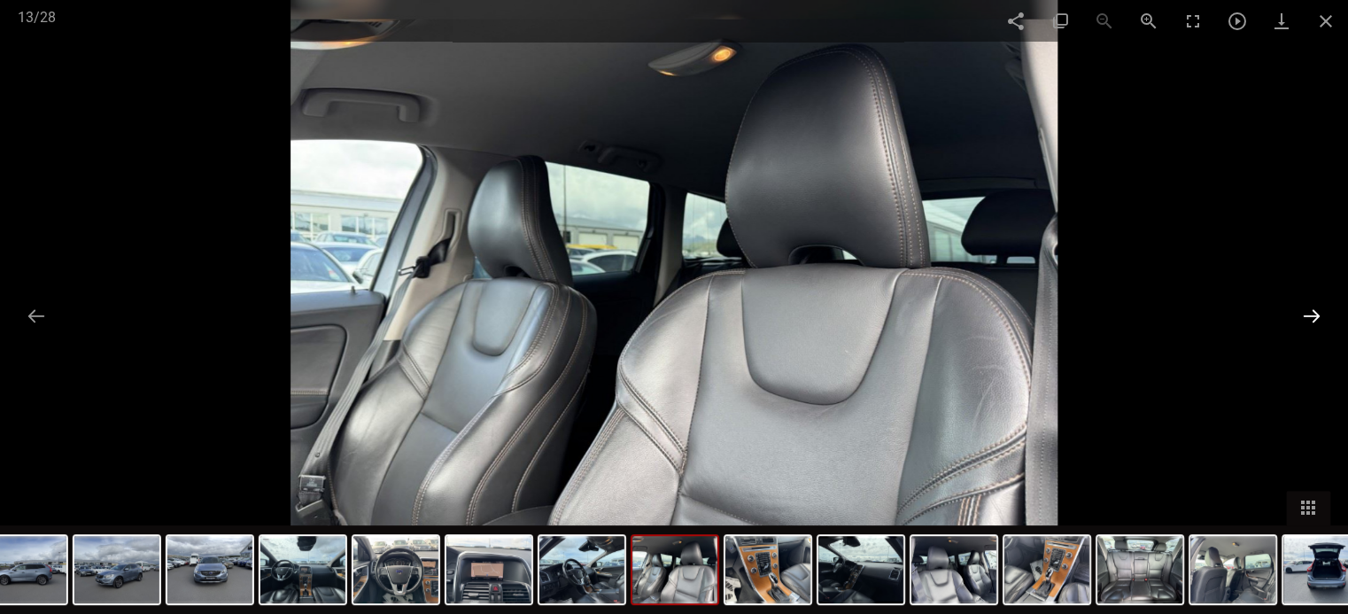
click at [1319, 314] on button at bounding box center [1311, 315] width 37 height 35
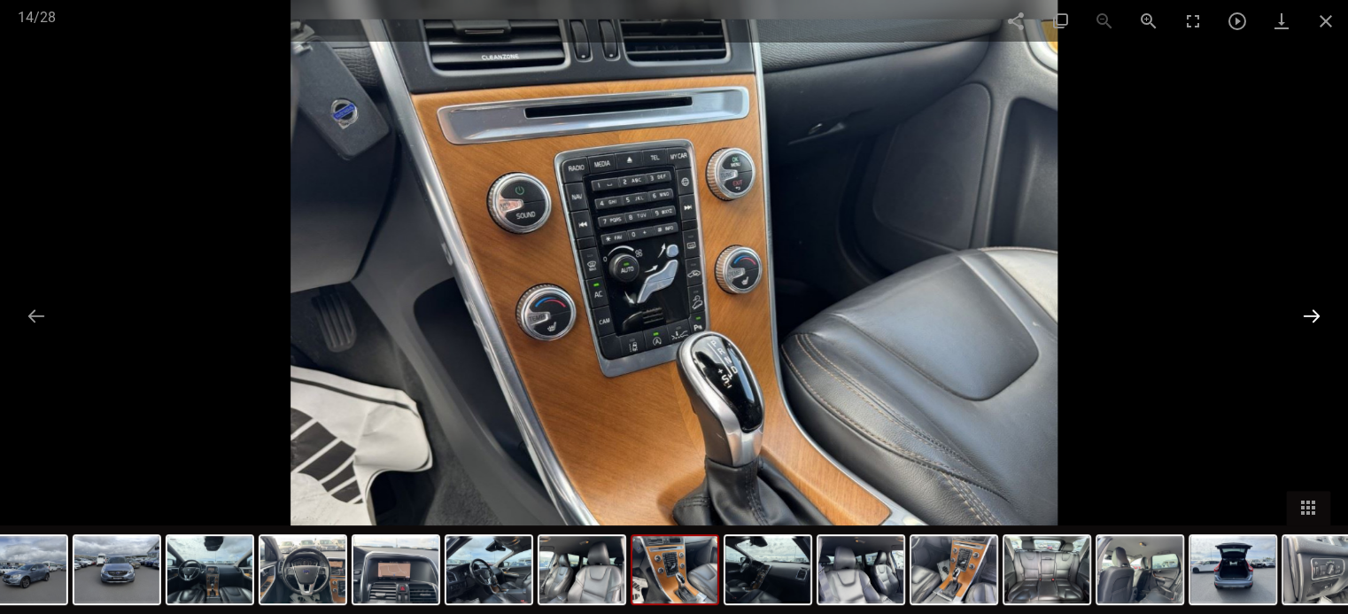
click at [1319, 314] on button at bounding box center [1311, 315] width 37 height 35
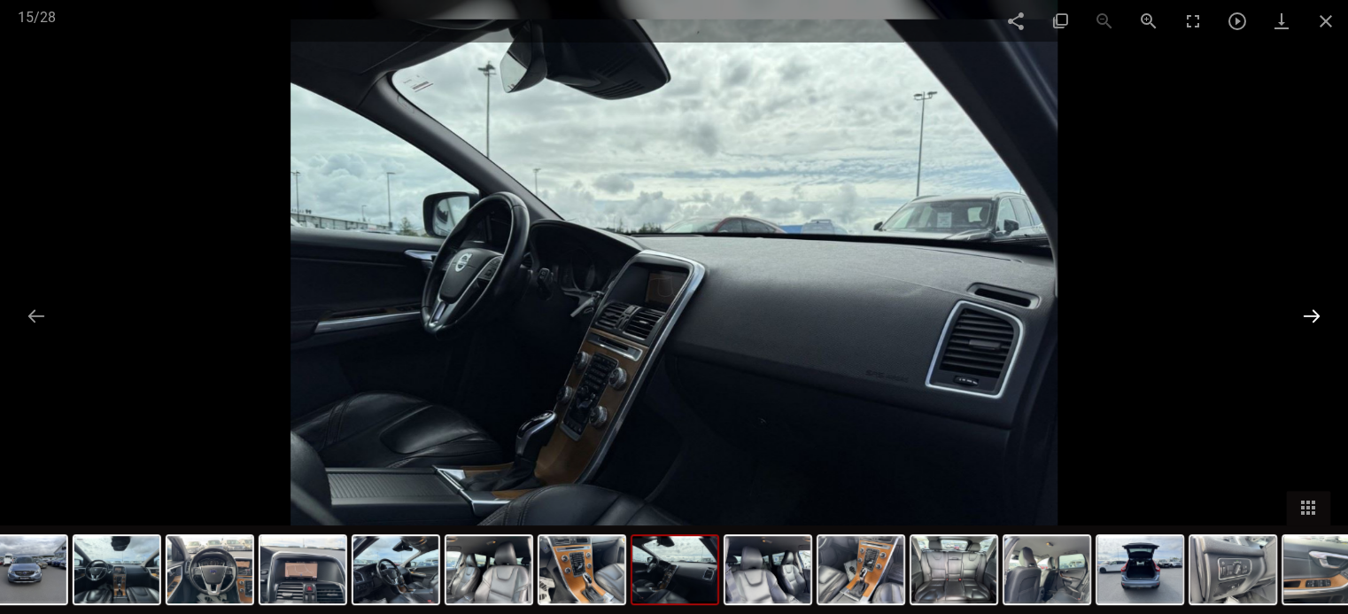
click at [1319, 316] on button at bounding box center [1311, 315] width 37 height 35
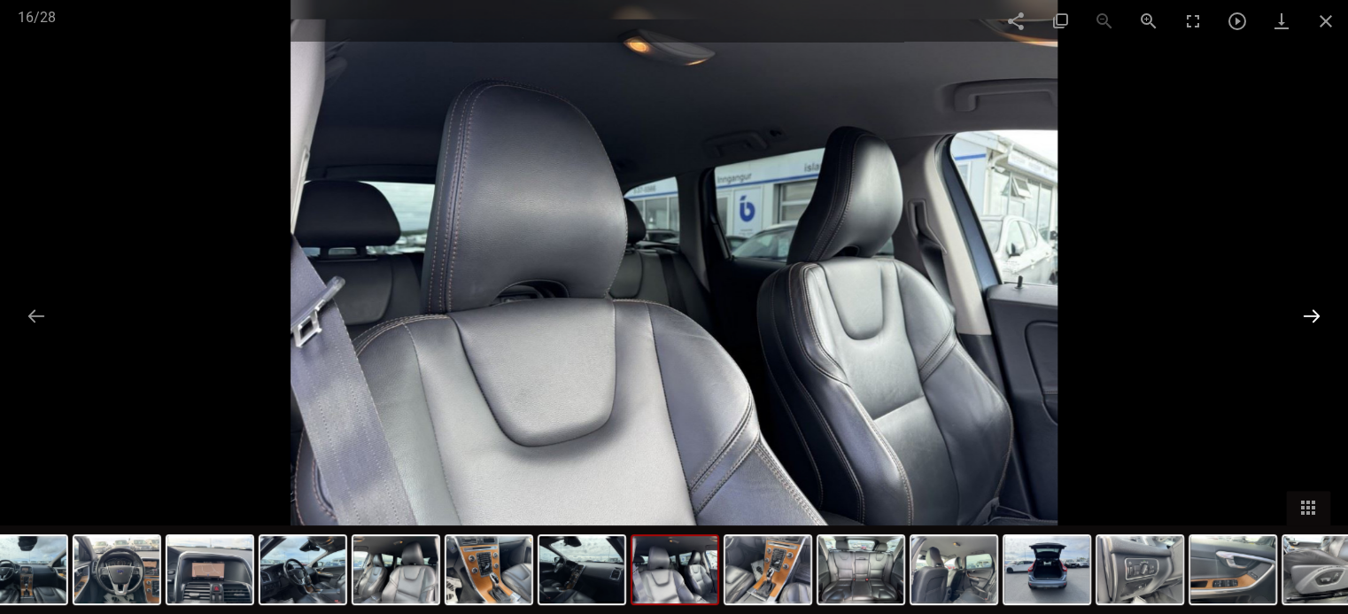
click at [1321, 318] on button at bounding box center [1311, 315] width 37 height 35
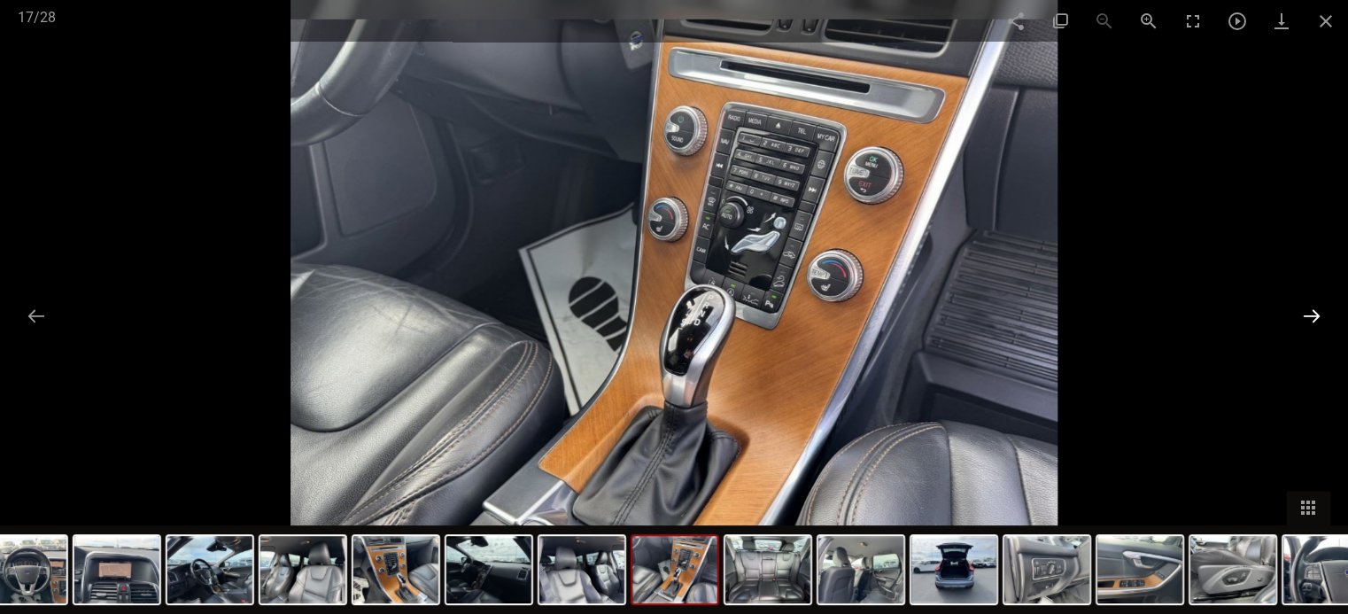
click at [1321, 318] on button at bounding box center [1311, 315] width 37 height 35
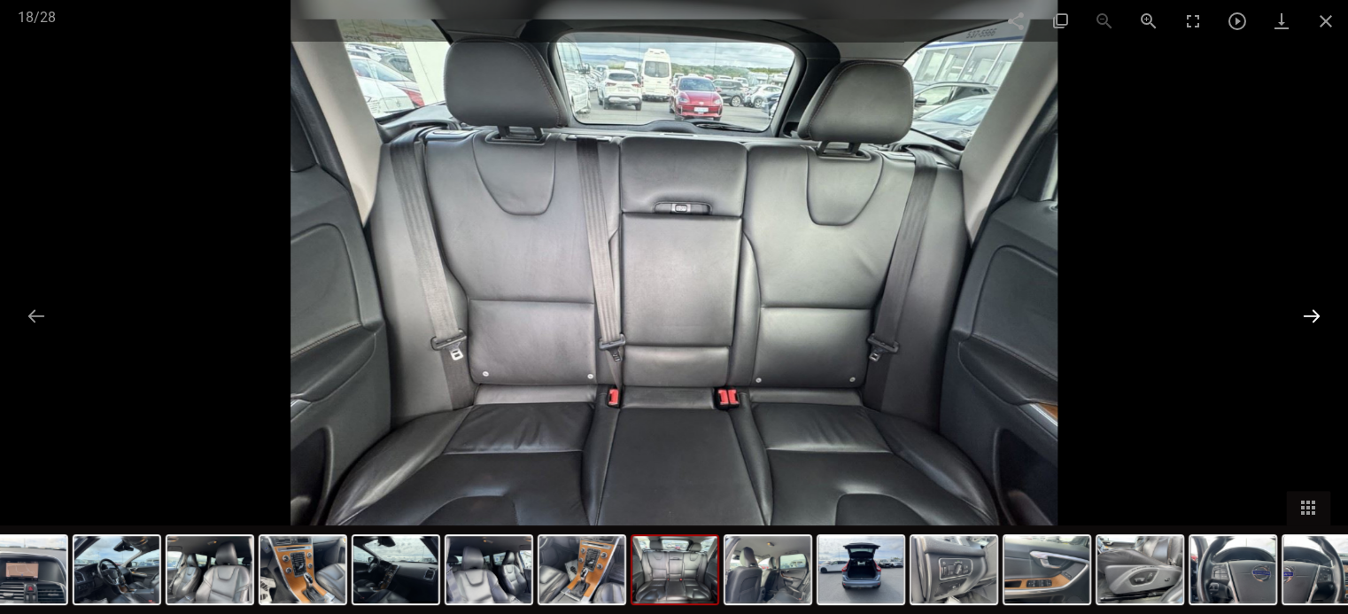
click at [1322, 318] on button at bounding box center [1311, 315] width 37 height 35
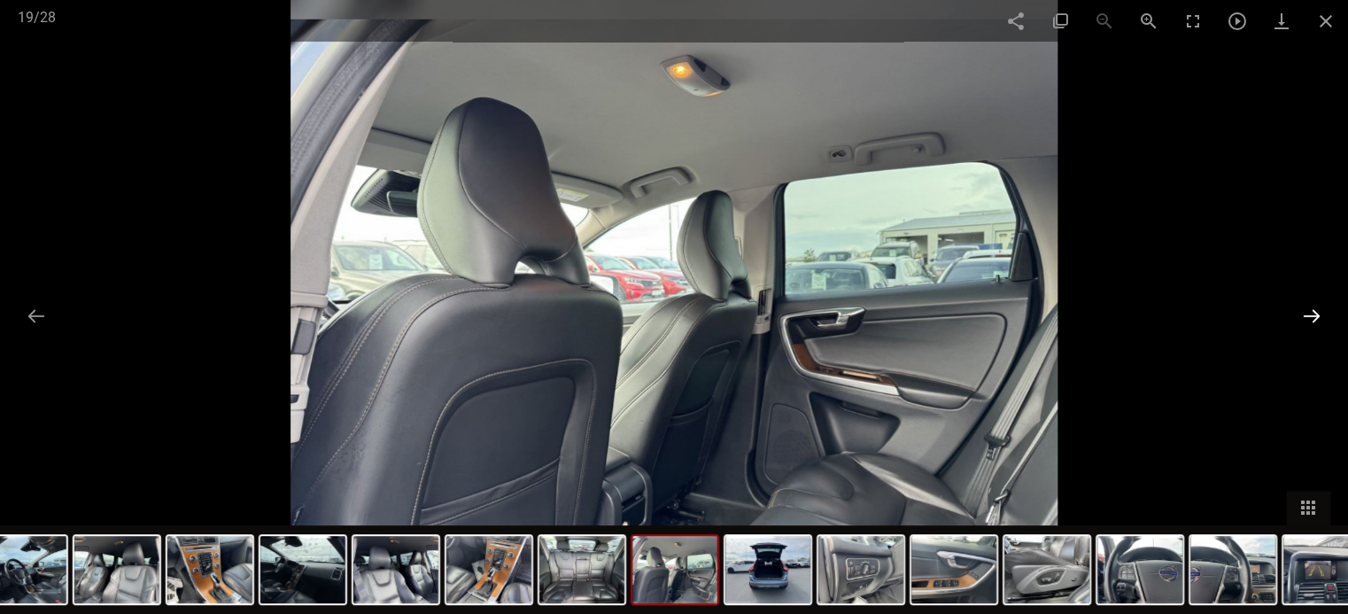
click at [1324, 318] on button at bounding box center [1311, 315] width 37 height 35
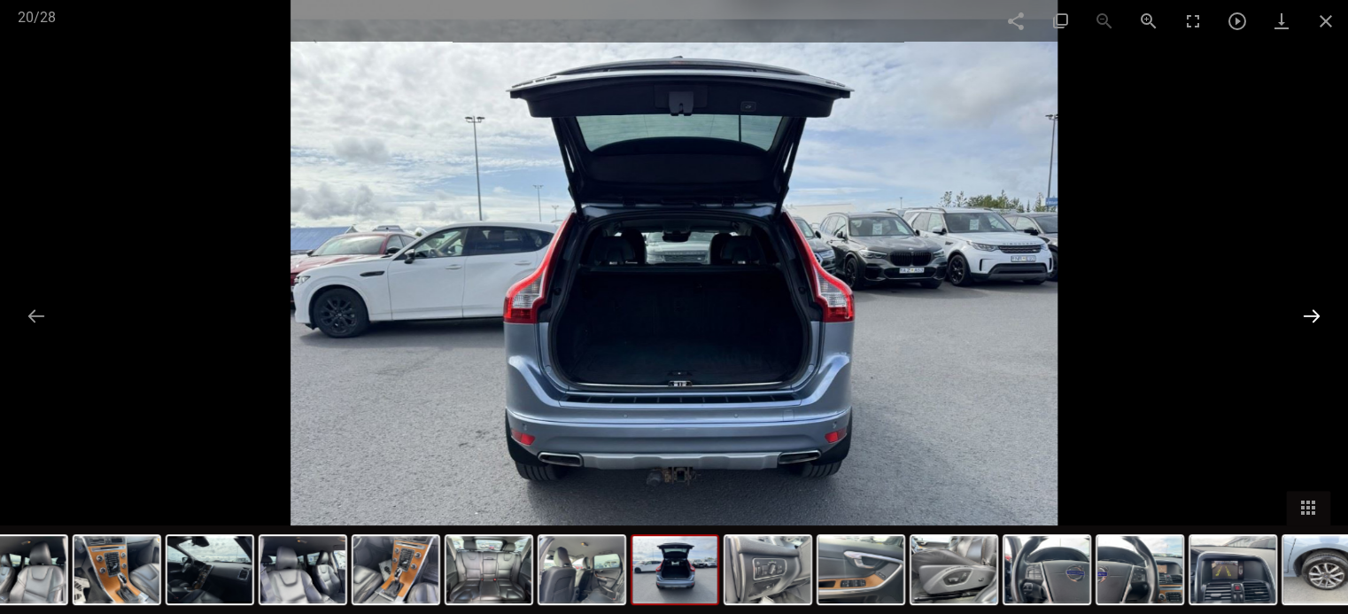
click at [1324, 318] on button at bounding box center [1311, 315] width 37 height 35
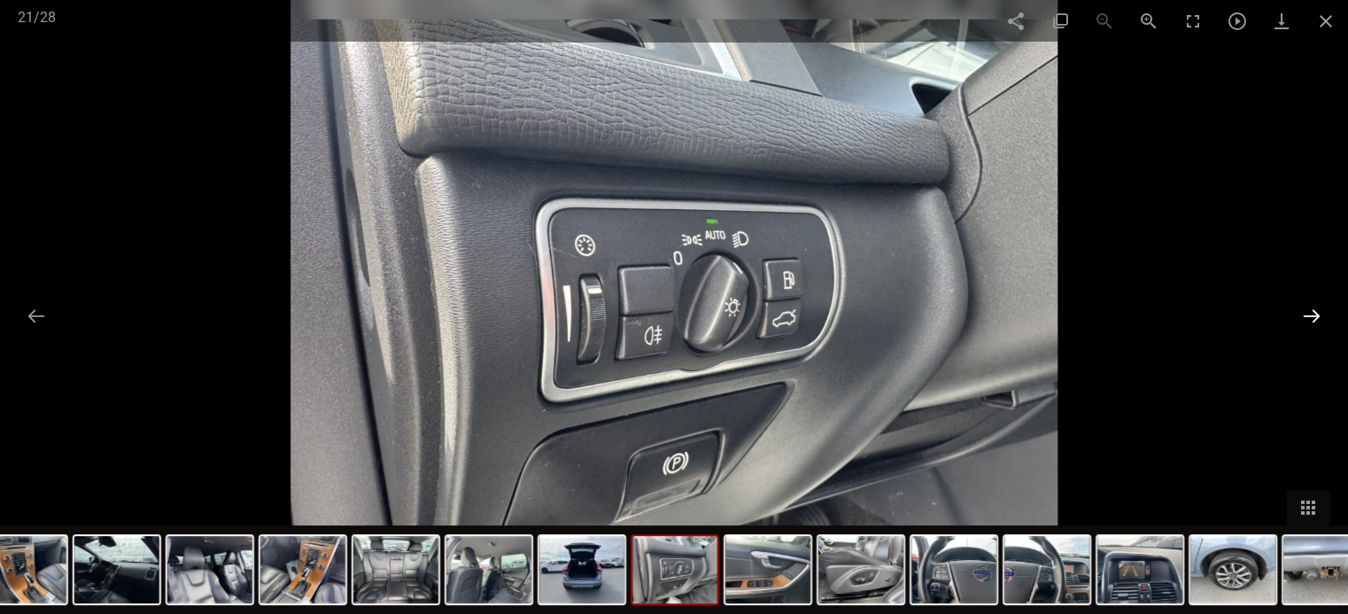
click at [1320, 316] on button at bounding box center [1311, 315] width 37 height 35
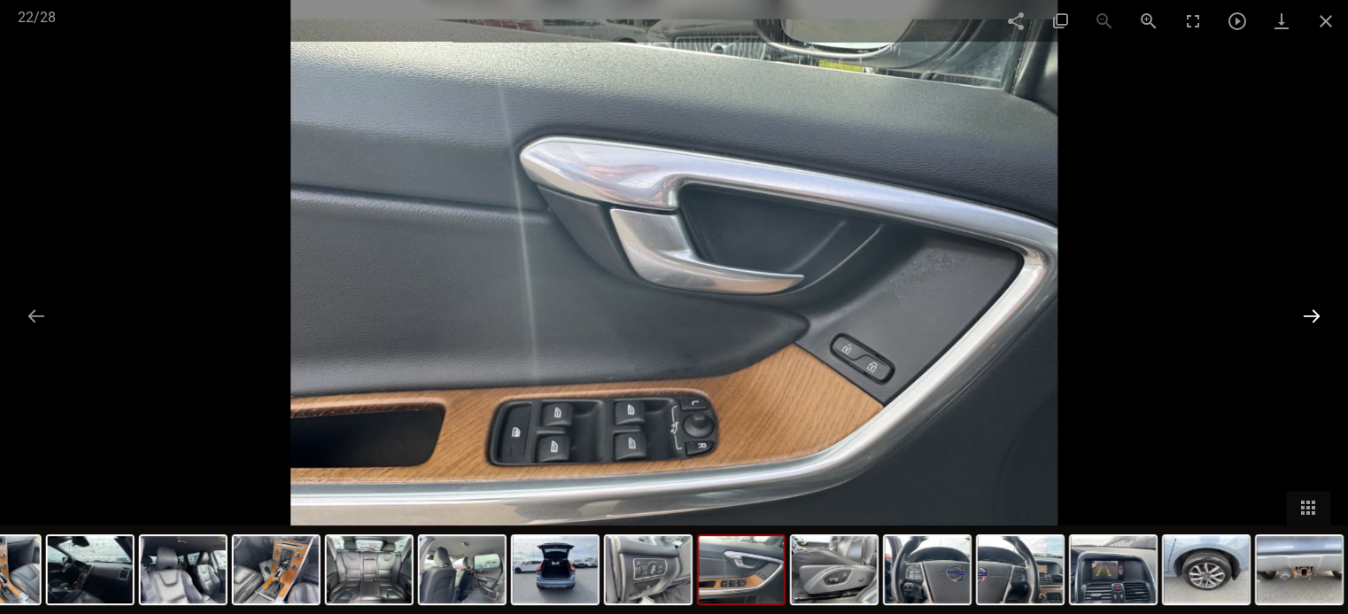
click at [1320, 316] on button at bounding box center [1311, 315] width 37 height 35
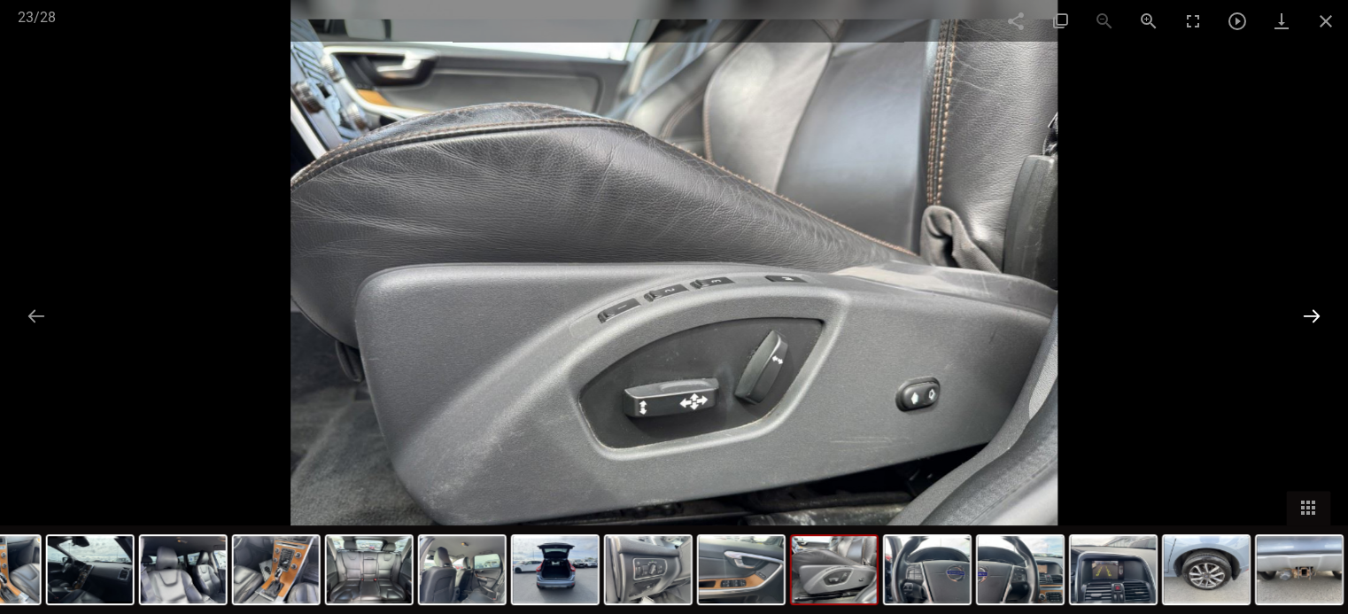
click at [1321, 316] on button at bounding box center [1311, 315] width 37 height 35
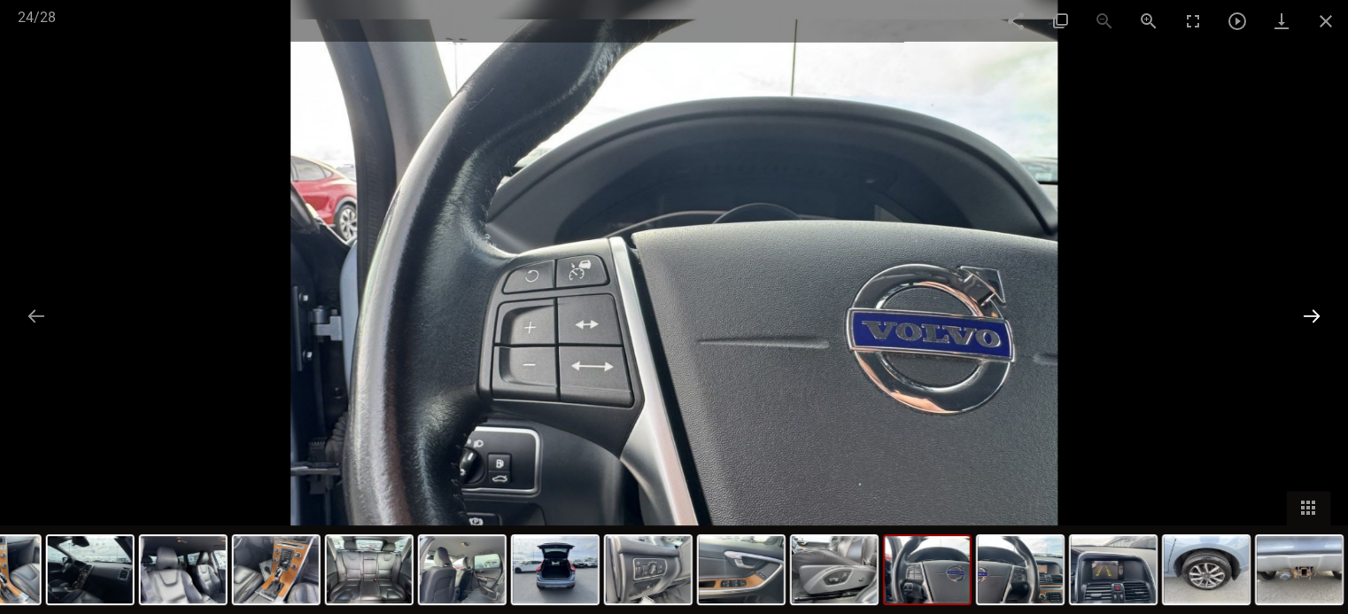
click at [1319, 315] on button at bounding box center [1311, 315] width 37 height 35
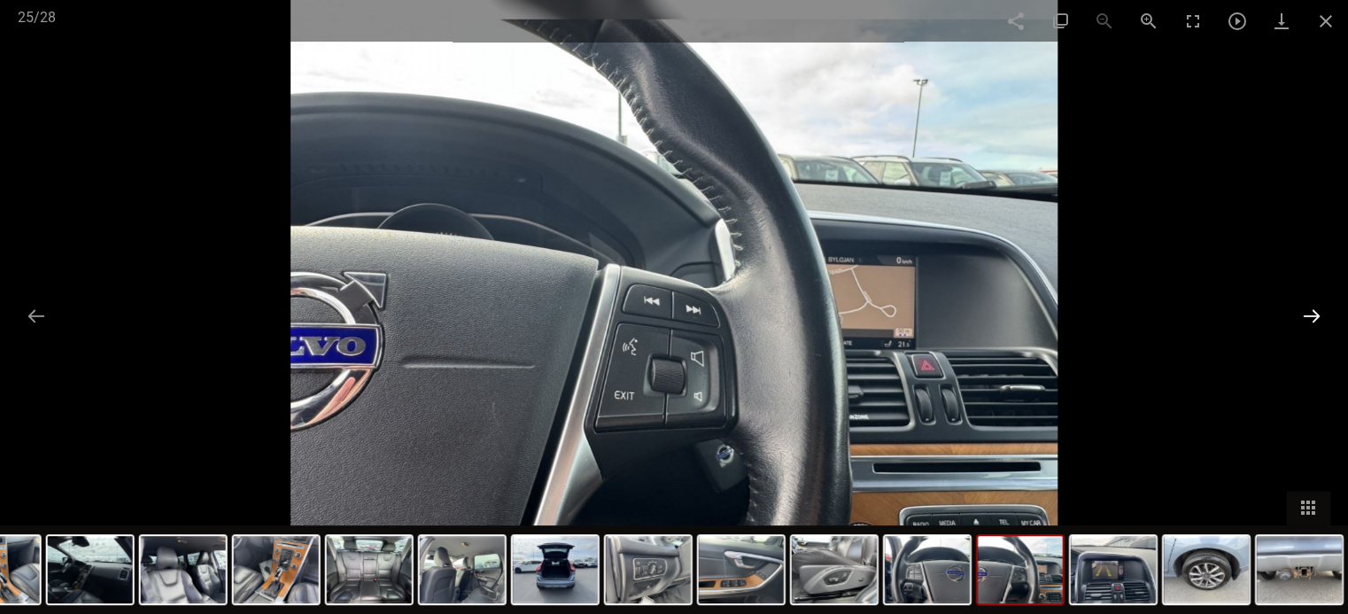
click at [1319, 315] on button at bounding box center [1311, 315] width 37 height 35
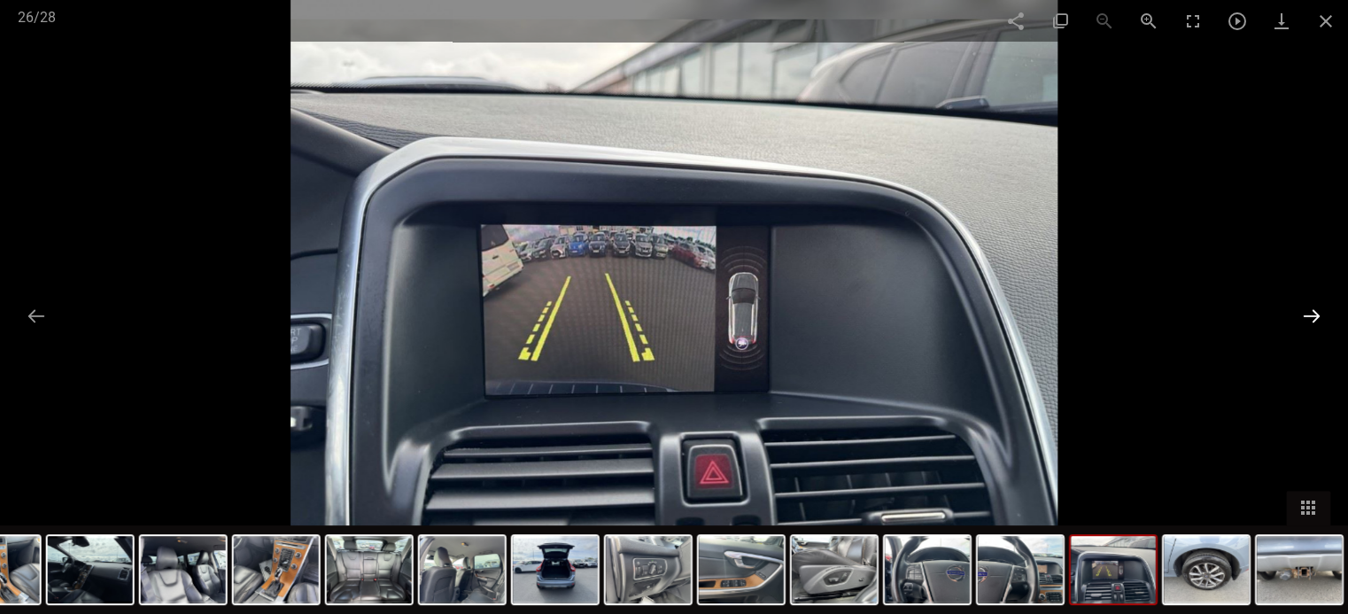
click at [1315, 312] on button at bounding box center [1311, 315] width 37 height 35
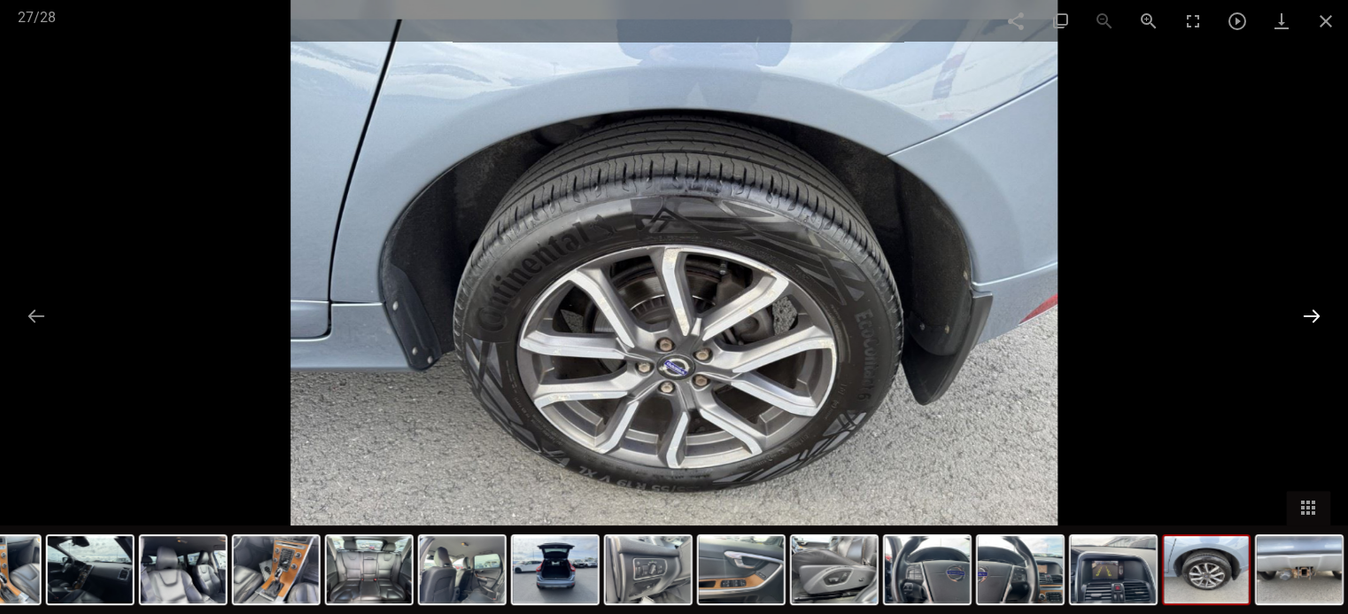
click at [1303, 306] on button at bounding box center [1311, 315] width 37 height 35
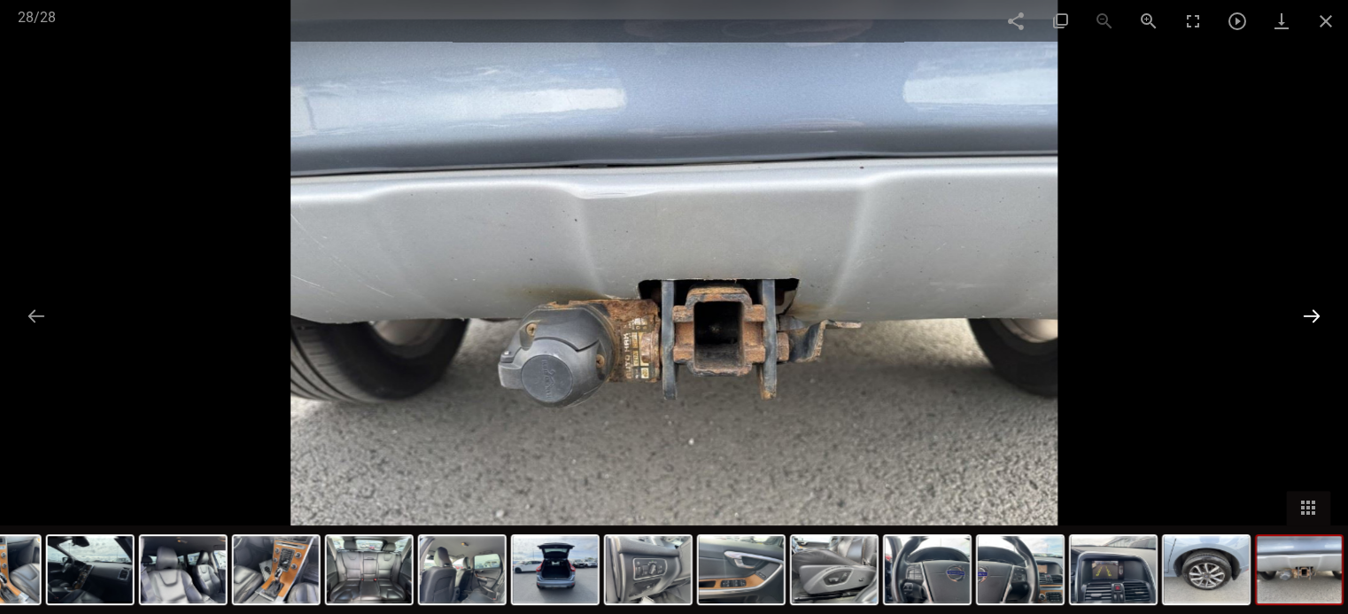
click at [1303, 306] on button at bounding box center [1311, 315] width 37 height 35
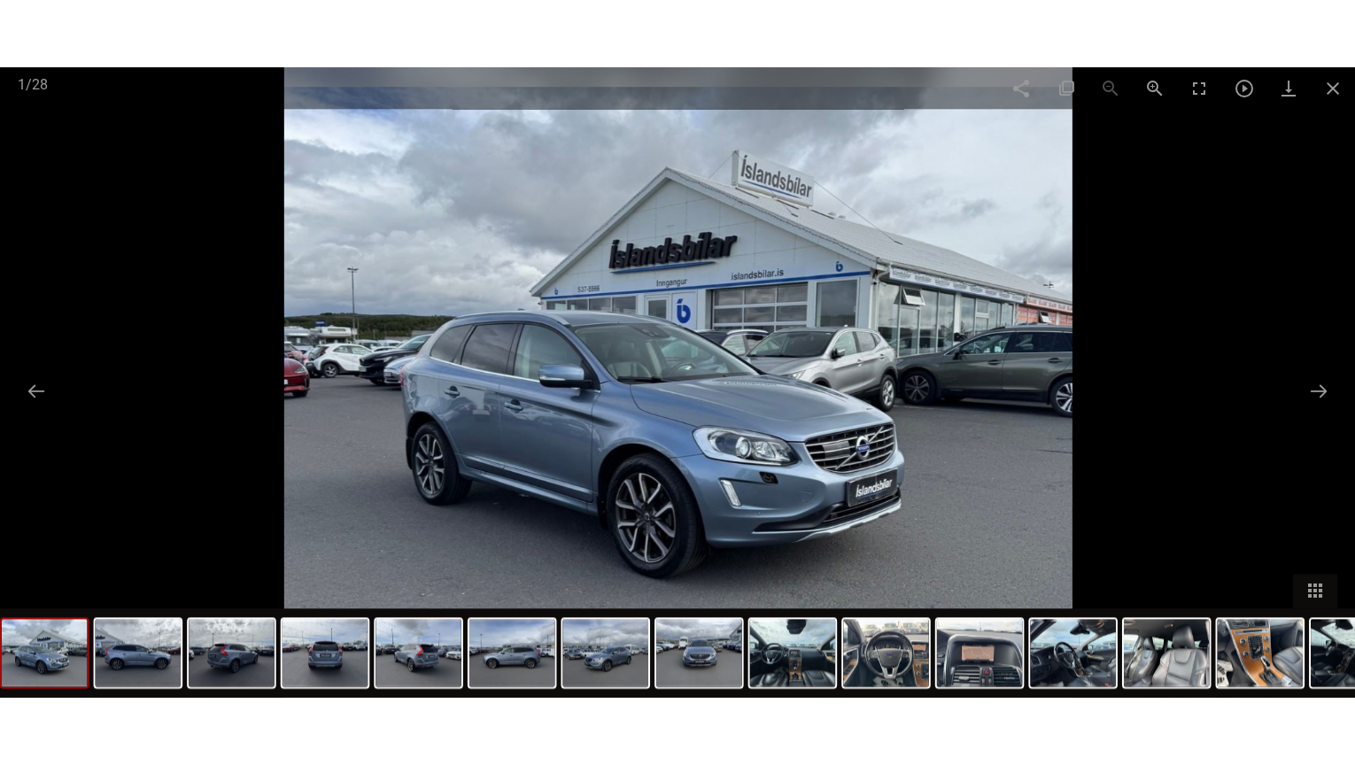
scroll to position [368, 0]
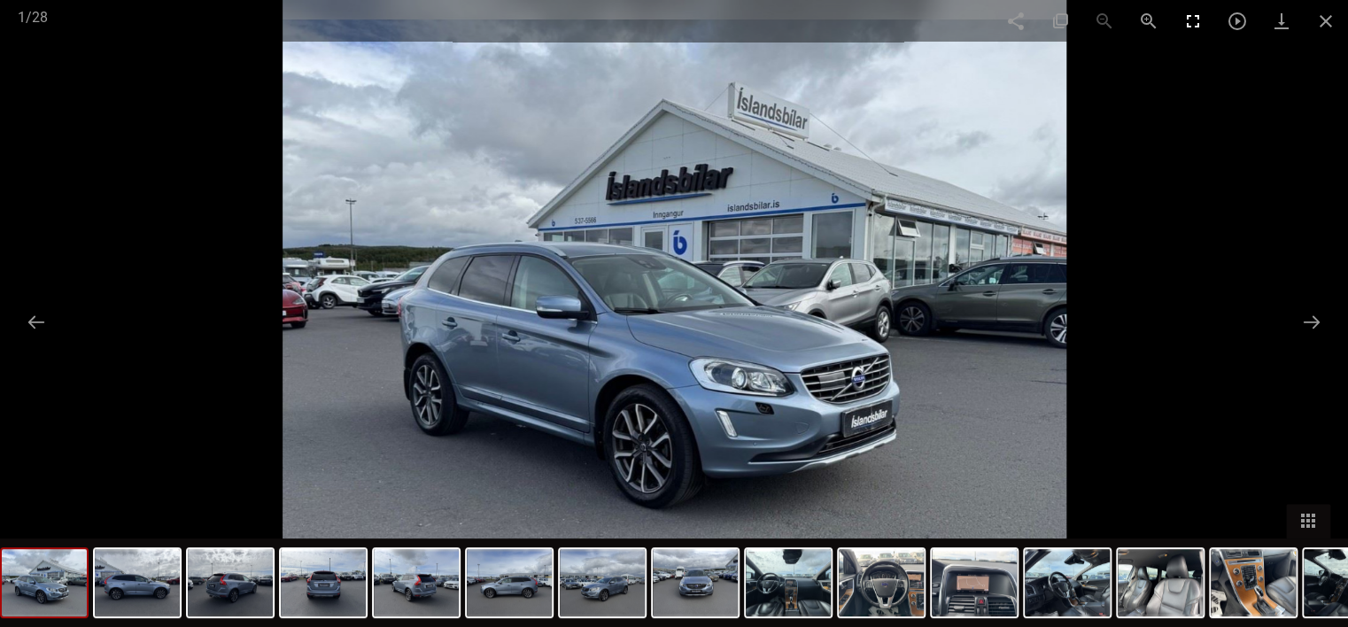
click at [1188, 21] on span at bounding box center [1193, 21] width 44 height 42
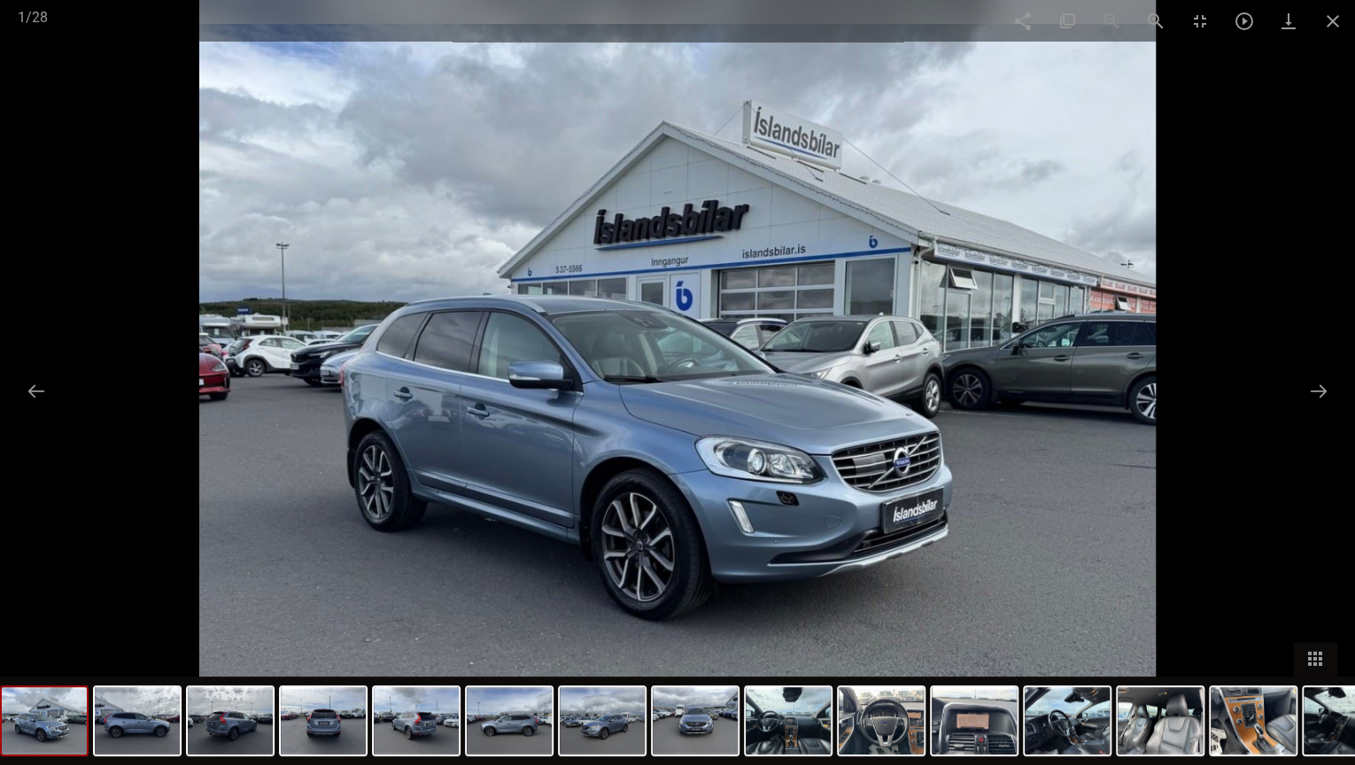
click at [613, 226] on img at bounding box center [677, 382] width 956 height 765
drag, startPoint x: 462, startPoint y: 763, endPoint x: 469, endPoint y: 757, distance: 9.4
click at [468, 626] on div at bounding box center [1301, 721] width 2603 height 89
click at [1327, 14] on span at bounding box center [1333, 21] width 44 height 42
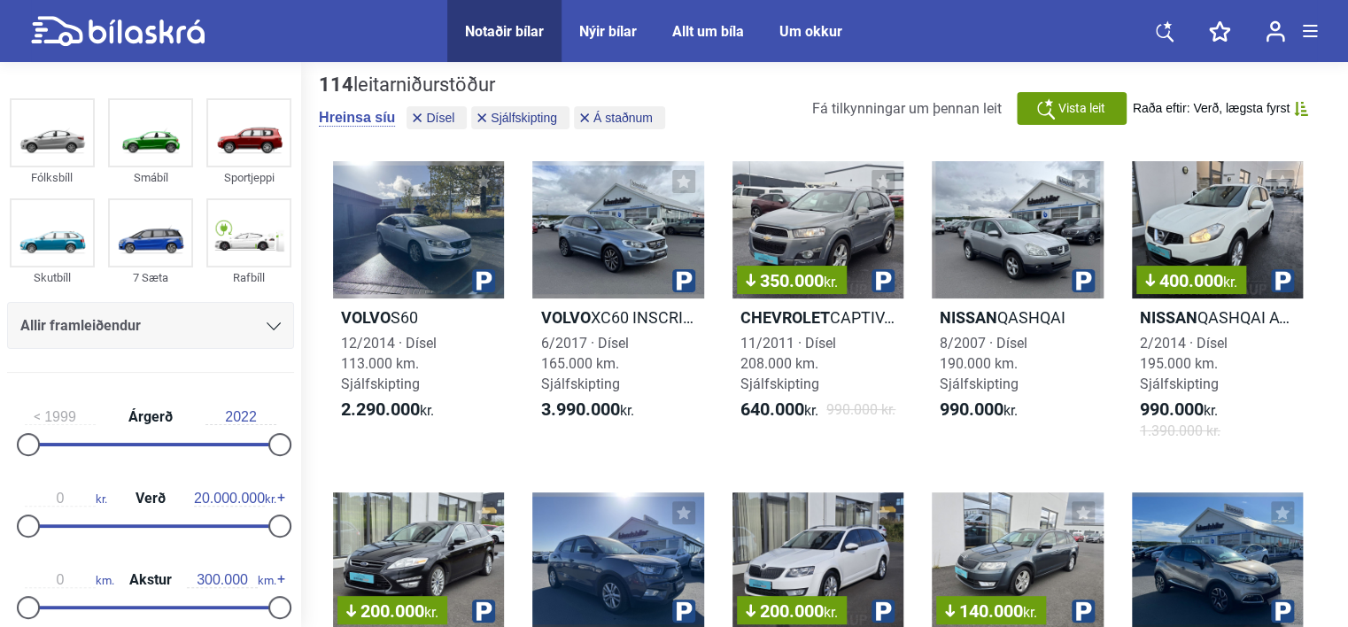
scroll to position [0, 0]
